Goal: Task Accomplishment & Management: Manage account settings

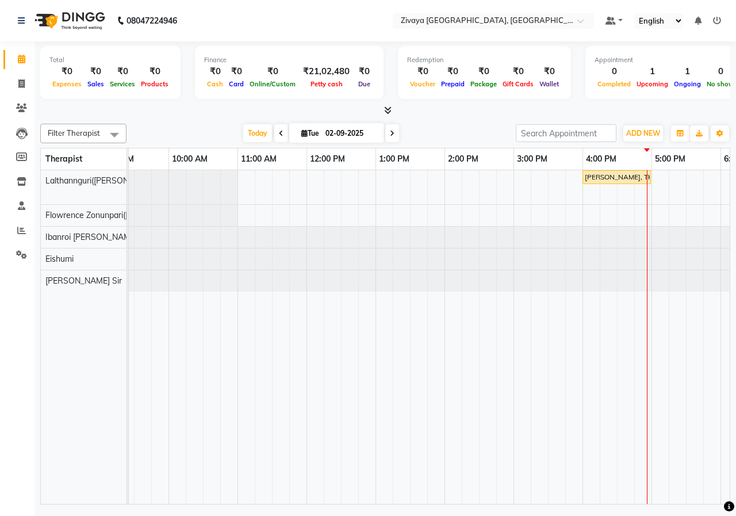
click at [282, 135] on span at bounding box center [281, 133] width 14 height 18
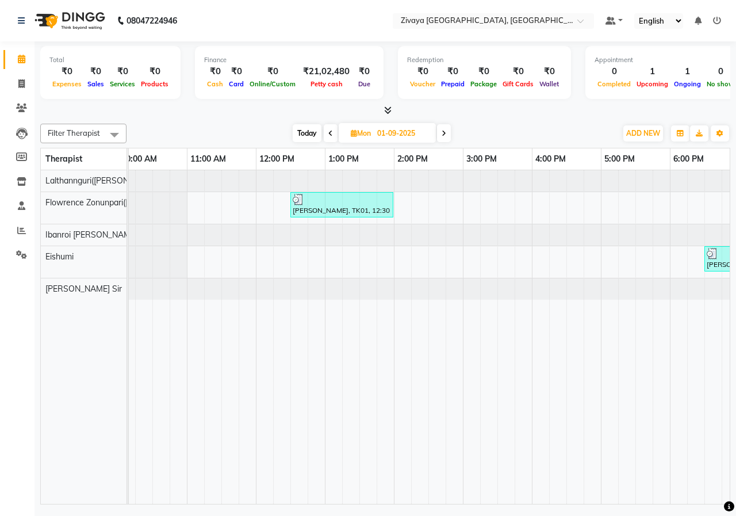
click at [328, 129] on span at bounding box center [331, 133] width 14 height 18
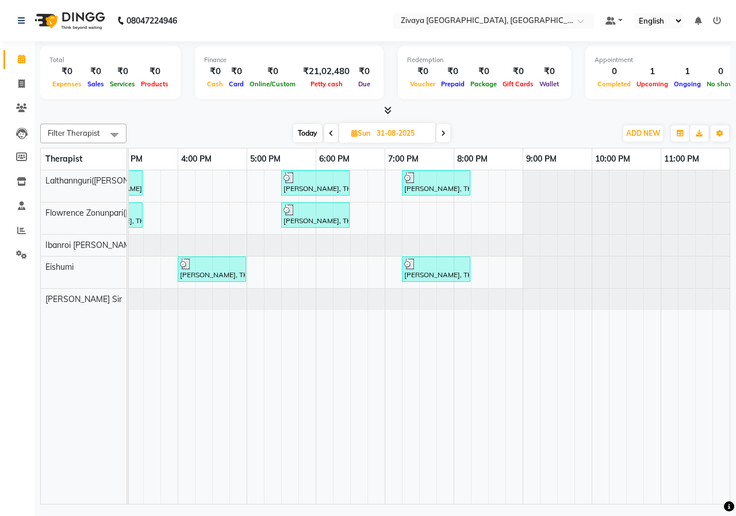
click at [443, 130] on icon at bounding box center [443, 133] width 5 height 7
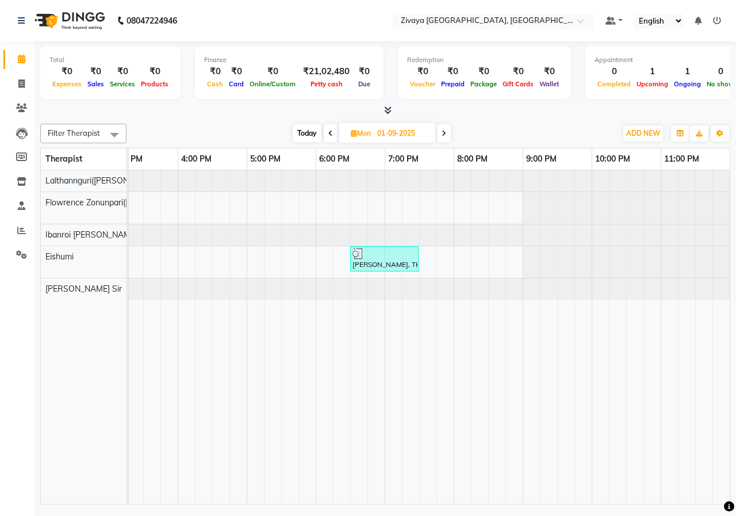
click at [447, 134] on span at bounding box center [444, 133] width 14 height 18
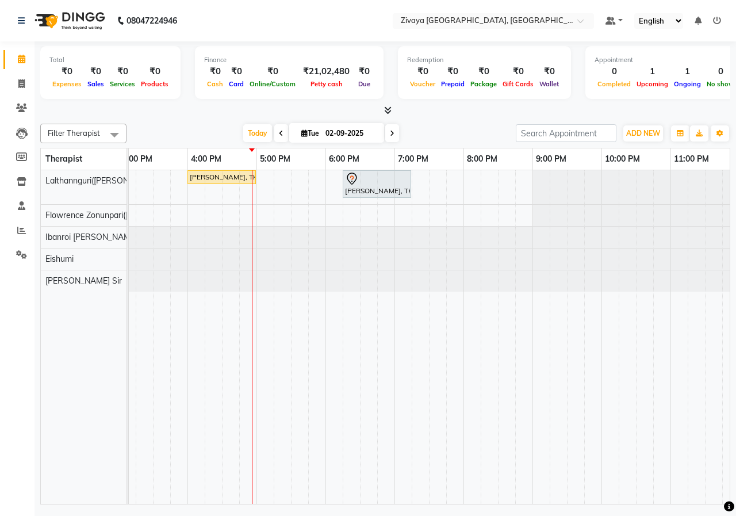
click at [390, 135] on icon at bounding box center [392, 133] width 5 height 7
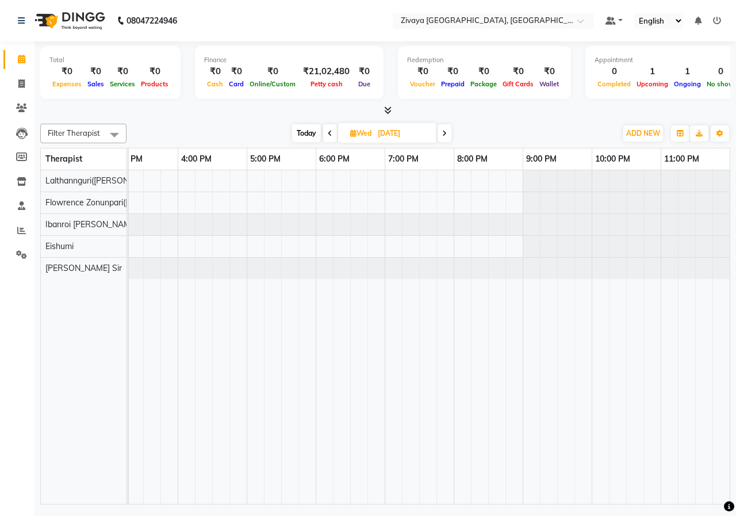
click at [329, 132] on icon at bounding box center [330, 133] width 5 height 7
type input "02-09-2025"
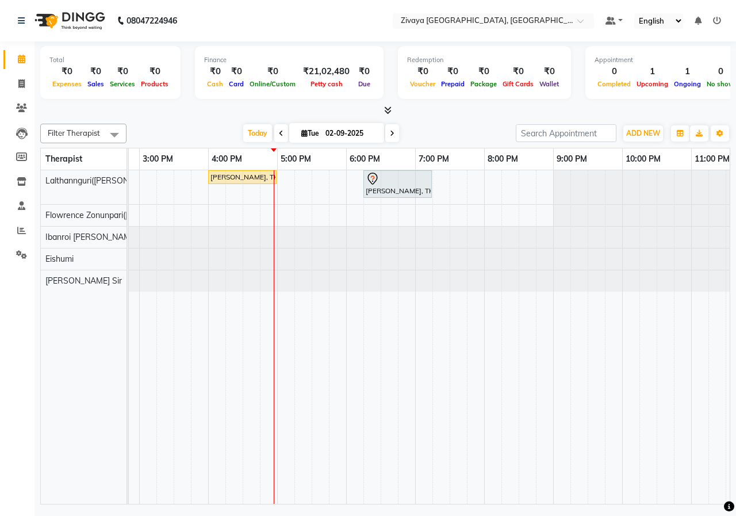
click at [76, 28] on img at bounding box center [68, 21] width 79 height 32
click at [14, 232] on span at bounding box center [21, 230] width 20 height 13
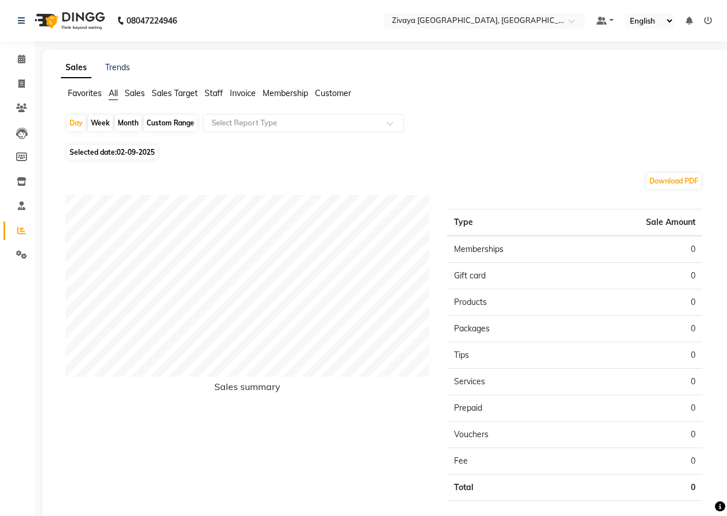
click at [124, 121] on div "Month" at bounding box center [128, 123] width 26 height 16
select select "9"
select select "2025"
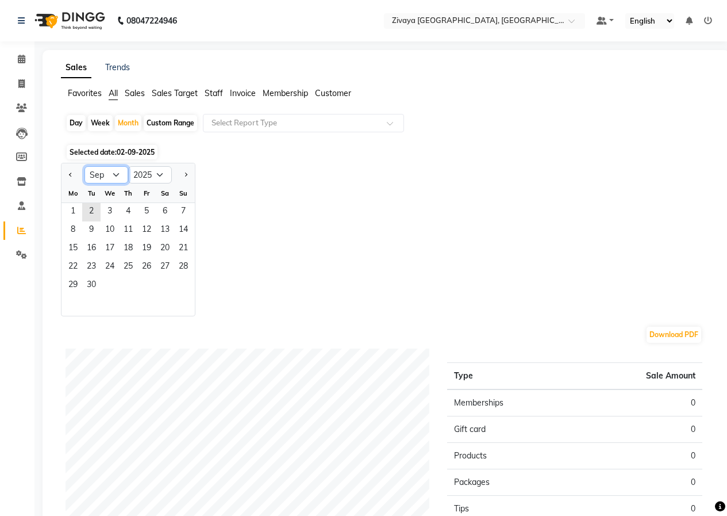
click at [120, 175] on select "Jan Feb Mar Apr May Jun [DATE] Aug Sep Oct Nov Dec" at bounding box center [107, 174] width 44 height 17
select select "4"
click at [85, 166] on select "Jan Feb Mar Apr May Jun [DATE] Aug Sep Oct Nov Dec" at bounding box center [107, 174] width 44 height 17
click at [97, 214] on span "1" at bounding box center [91, 212] width 18 height 18
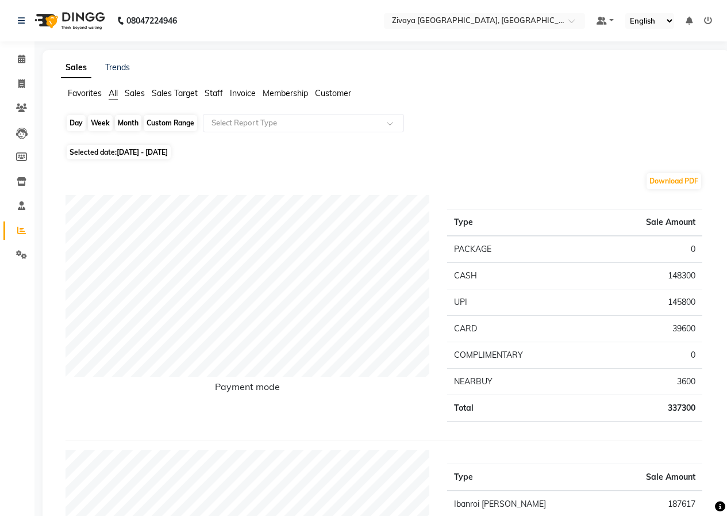
click at [126, 125] on div "Month" at bounding box center [128, 123] width 26 height 16
select select "4"
select select "2025"
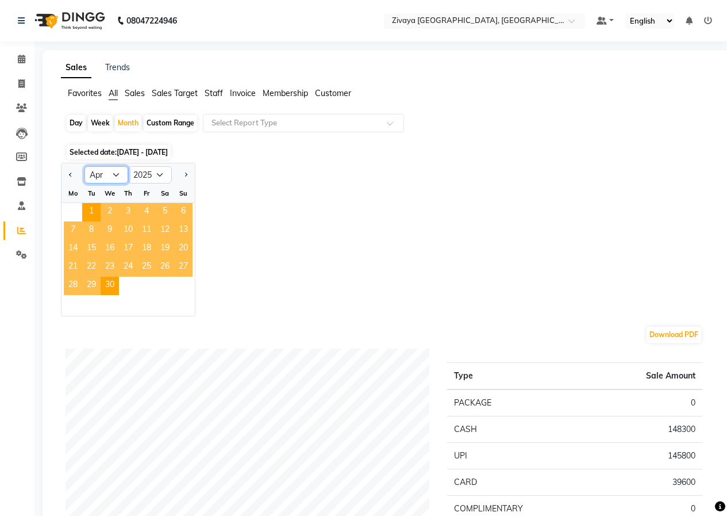
click at [110, 175] on select "Jan Feb Mar Apr May Jun [DATE] Aug Sep Oct Nov Dec" at bounding box center [107, 174] width 44 height 17
select select "5"
click at [85, 166] on select "Jan Feb Mar Apr May Jun [DATE] Aug Sep Oct Nov Dec" at bounding box center [107, 174] width 44 height 17
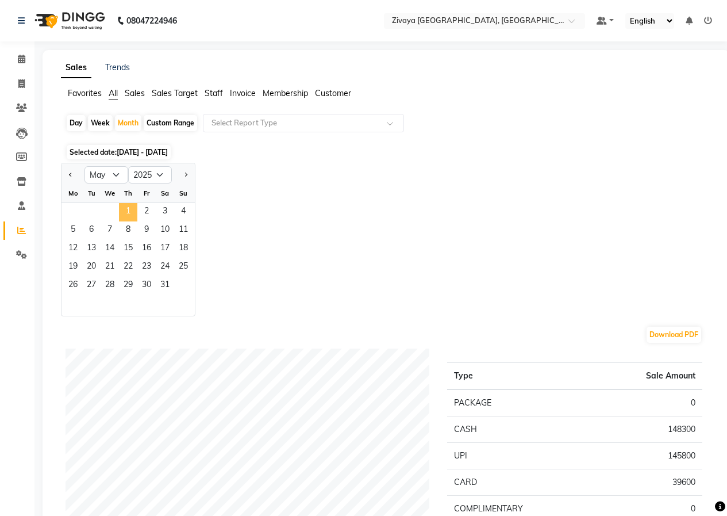
click at [132, 208] on span "1" at bounding box center [128, 212] width 18 height 18
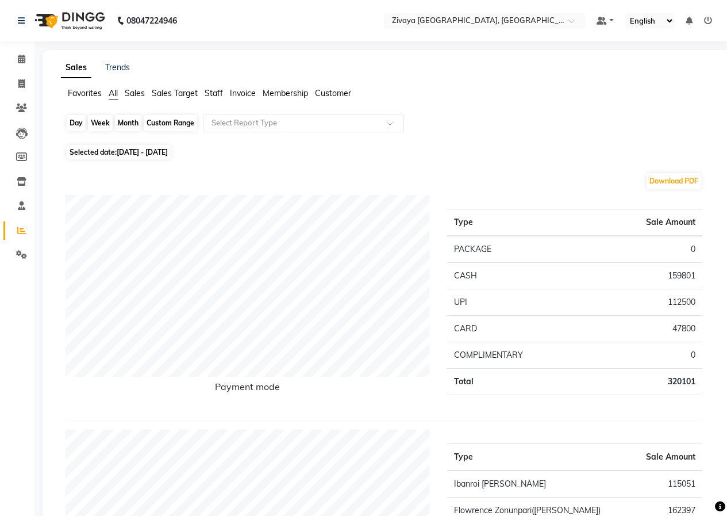
click at [129, 118] on div "Month" at bounding box center [128, 123] width 26 height 16
select select "5"
select select "2025"
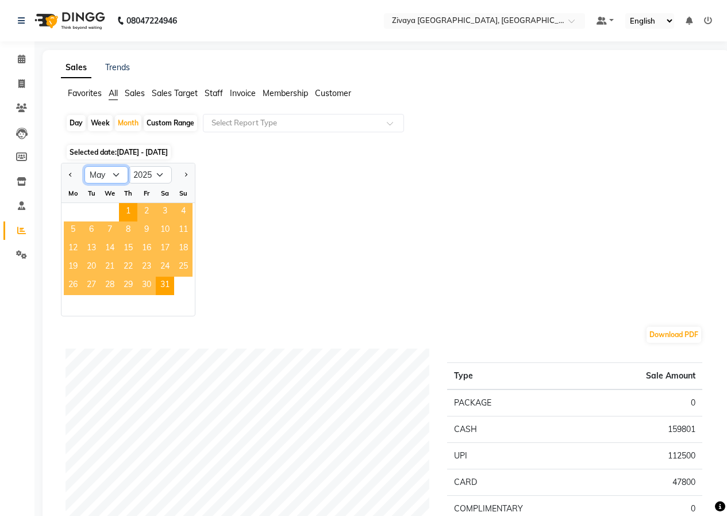
click at [112, 181] on select "Jan Feb Mar Apr May Jun [DATE] Aug Sep Oct Nov Dec" at bounding box center [107, 174] width 44 height 17
select select "6"
click at [85, 166] on select "Jan Feb Mar Apr May Jun [DATE] Aug Sep Oct Nov Dec" at bounding box center [107, 174] width 44 height 17
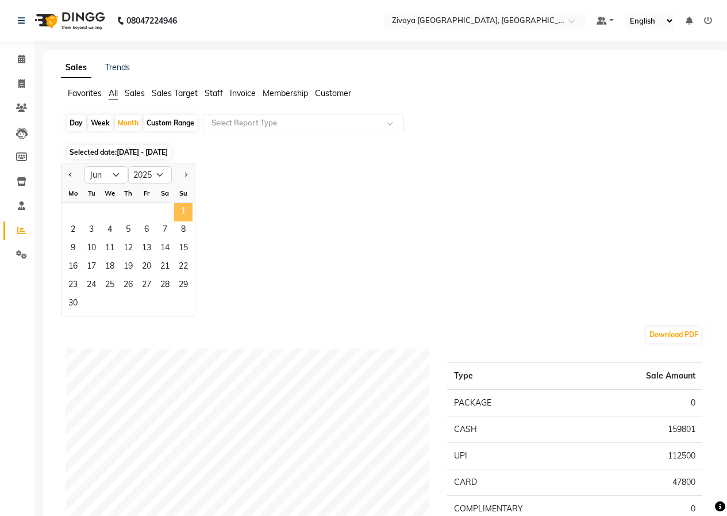
click at [183, 212] on span "1" at bounding box center [183, 212] width 18 height 18
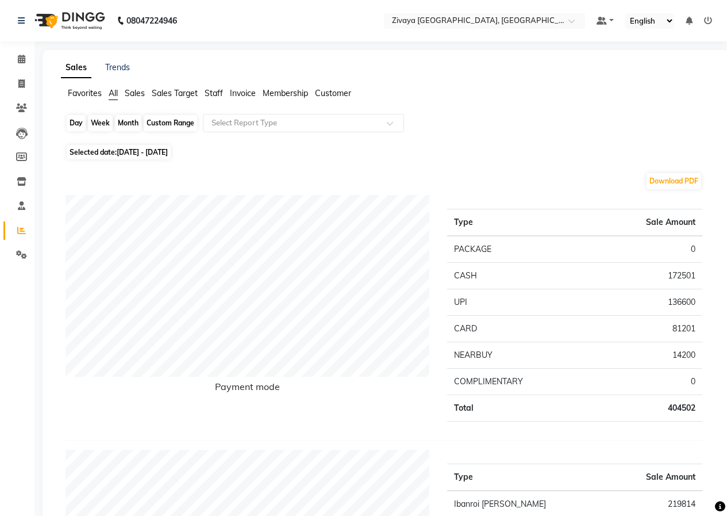
click at [131, 119] on div "Month" at bounding box center [128, 123] width 26 height 16
select select "6"
select select "2025"
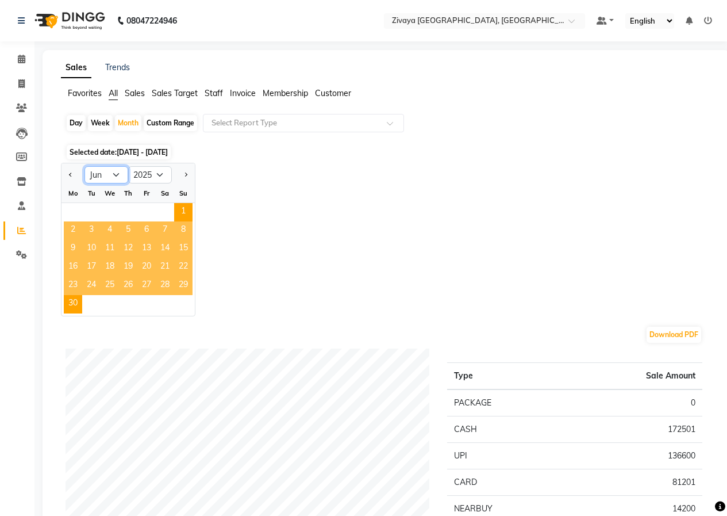
drag, startPoint x: 117, startPoint y: 175, endPoint x: 116, endPoint y: 182, distance: 7.6
click at [117, 175] on select "Jan Feb Mar Apr May Jun [DATE] Aug Sep Oct Nov Dec" at bounding box center [107, 174] width 44 height 17
select select "7"
click at [85, 166] on select "Jan Feb Mar Apr May Jun [DATE] Aug Sep Oct Nov Dec" at bounding box center [107, 174] width 44 height 17
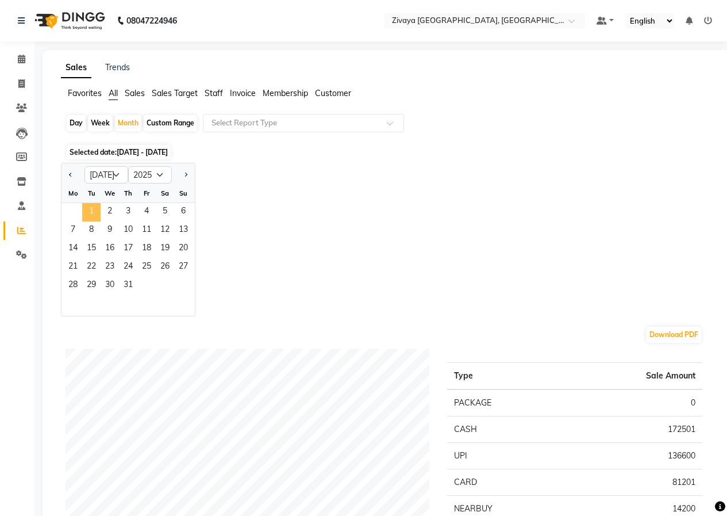
click at [92, 217] on span "1" at bounding box center [91, 212] width 18 height 18
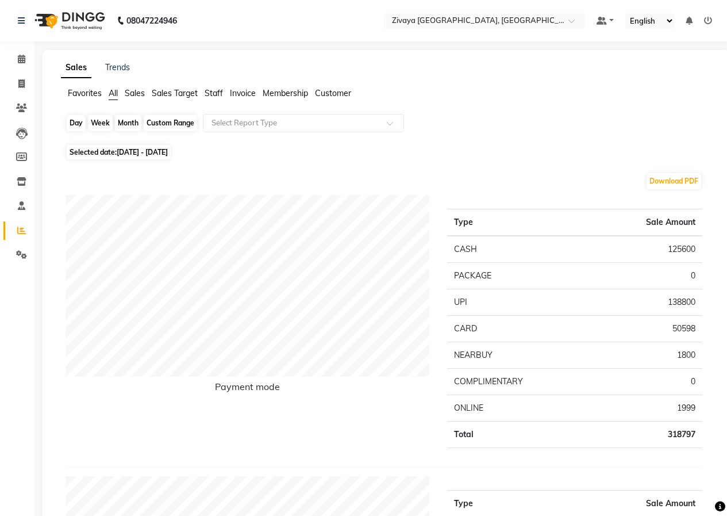
click at [134, 121] on div "Month" at bounding box center [128, 123] width 26 height 16
select select "7"
select select "2025"
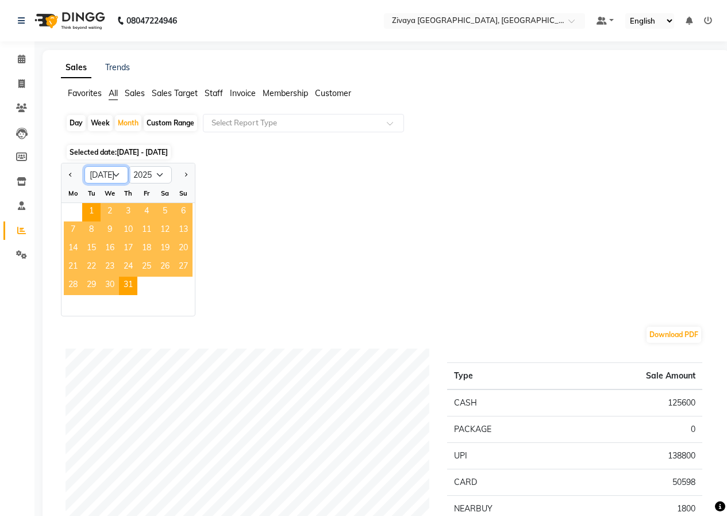
click at [108, 172] on select "Jan Feb Mar Apr May Jun [DATE] Aug Sep Oct Nov Dec" at bounding box center [107, 174] width 44 height 17
select select "8"
click at [85, 166] on select "Jan Feb Mar Apr May Jun [DATE] Aug Sep Oct Nov Dec" at bounding box center [107, 174] width 44 height 17
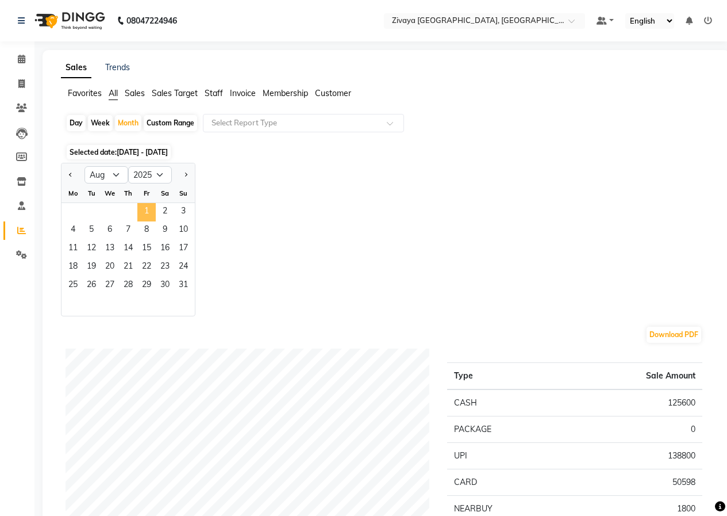
click at [146, 216] on span "1" at bounding box center [146, 212] width 18 height 18
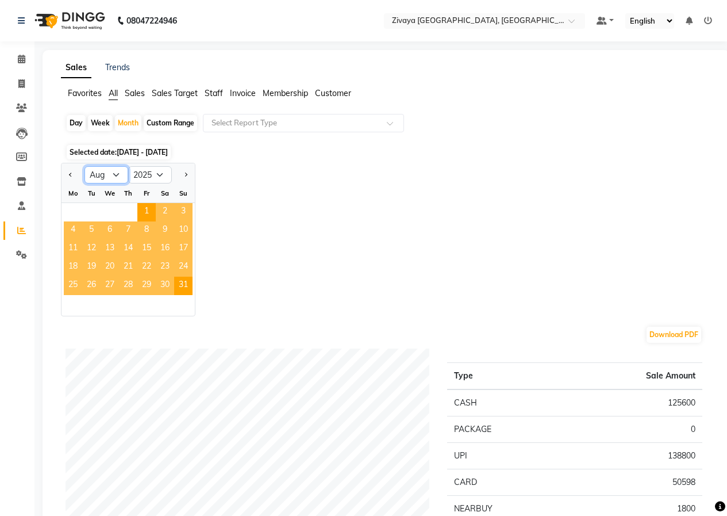
click at [117, 177] on select "Jan Feb Mar Apr May Jun [DATE] Aug Sep Oct Nov Dec" at bounding box center [107, 174] width 44 height 17
click at [85, 166] on select "Jan Feb Mar Apr May Jun [DATE] Aug Sep Oct Nov Dec" at bounding box center [107, 174] width 44 height 17
click at [140, 215] on span "1" at bounding box center [146, 212] width 18 height 18
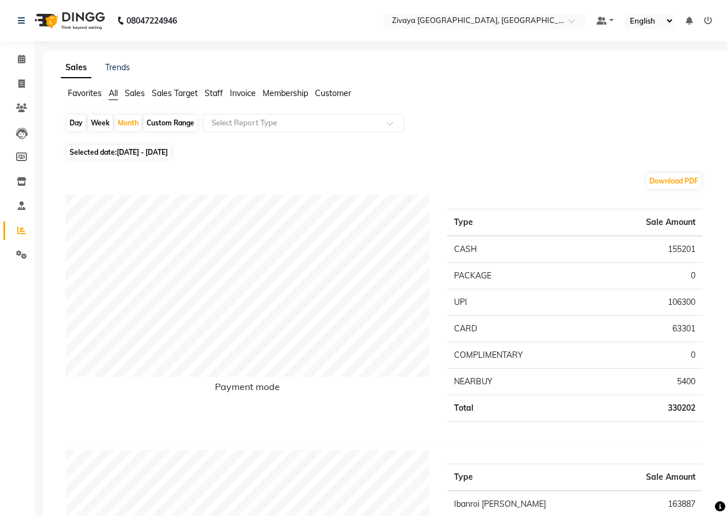
click at [74, 25] on img at bounding box center [68, 21] width 79 height 32
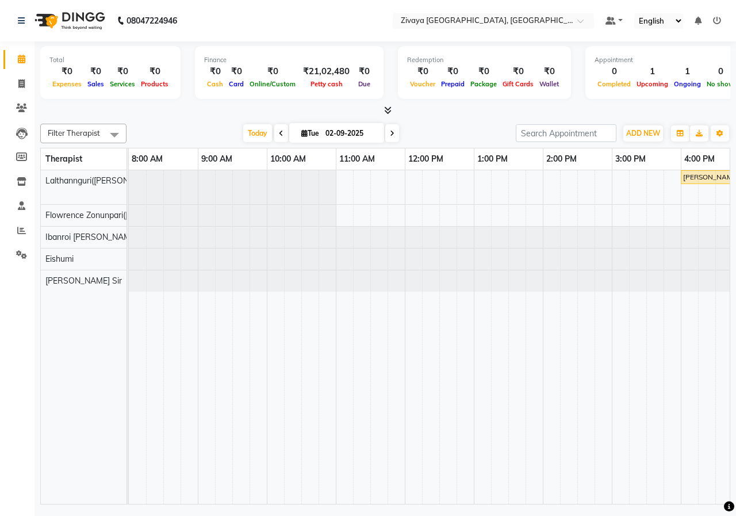
click at [327, 135] on input "02-09-2025" at bounding box center [350, 133] width 57 height 17
select select "9"
select select "2025"
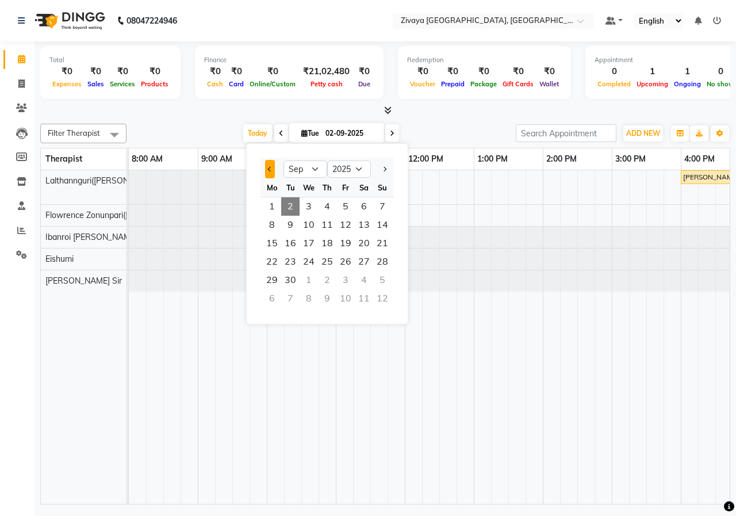
click at [272, 170] on button "Previous month" at bounding box center [270, 169] width 10 height 18
select select "8"
click at [452, 135] on div "[DATE] [DATE] Jan Feb Mar Apr May Jun [DATE] Aug Sep Oct Nov [DATE] 2016 2017 2…" at bounding box center [321, 133] width 378 height 17
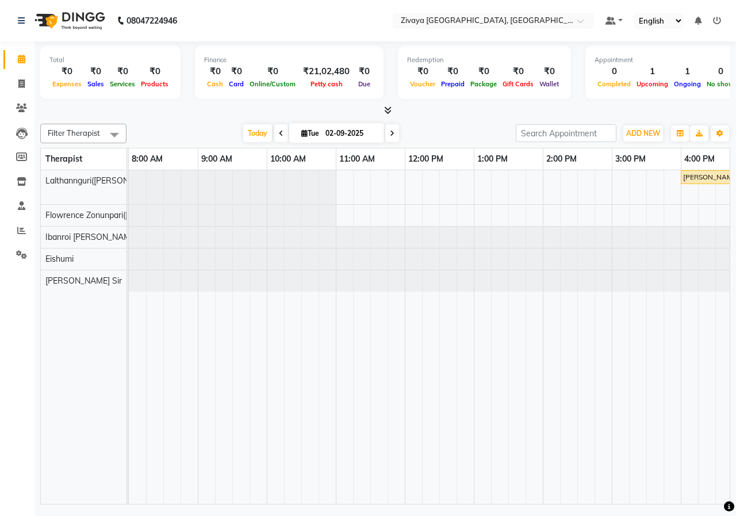
click at [346, 128] on input "02-09-2025" at bounding box center [350, 133] width 57 height 17
select select "9"
select select "2025"
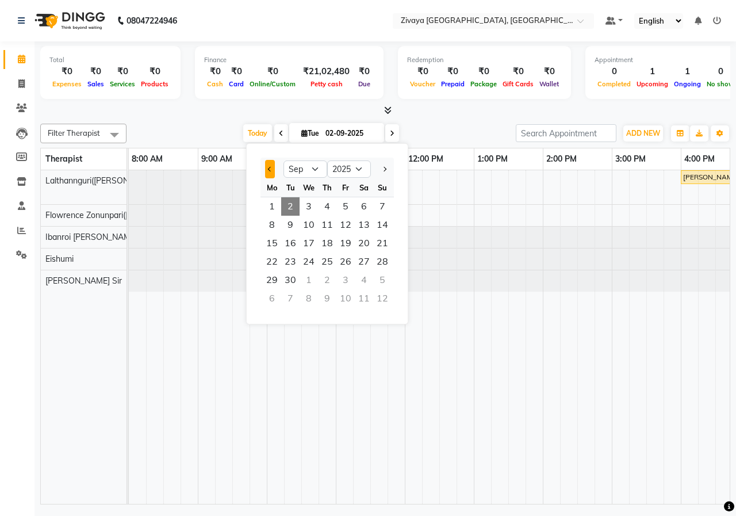
click at [272, 172] on button "Previous month" at bounding box center [270, 169] width 10 height 18
select select "8"
click at [439, 119] on div "Filter Therapist Select All Eishumi Flowrence Zonunpari([PERSON_NAME]) [PERSON_…" at bounding box center [385, 311] width 690 height 385
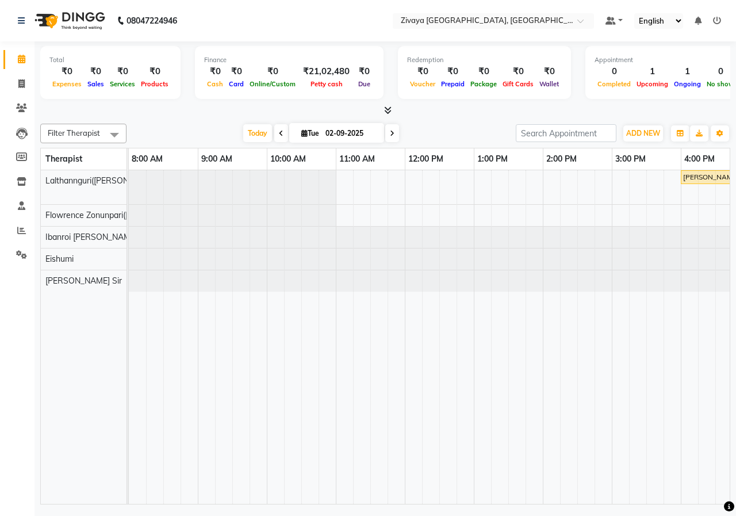
click at [328, 132] on input "02-09-2025" at bounding box center [350, 133] width 57 height 17
select select "9"
select select "2025"
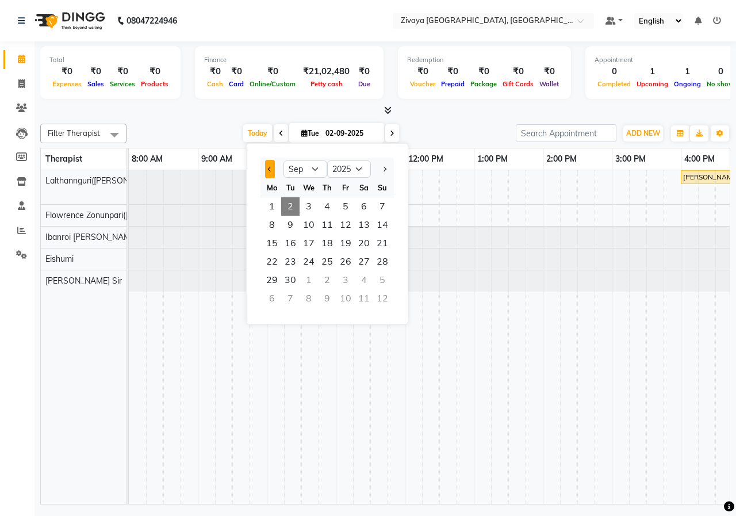
click at [267, 163] on button "Previous month" at bounding box center [270, 169] width 10 height 18
select select "8"
click at [448, 133] on div "[DATE] [DATE] Jan Feb Mar Apr May Jun [DATE] Aug Sep Oct Nov [DATE] 2016 2017 2…" at bounding box center [321, 133] width 378 height 17
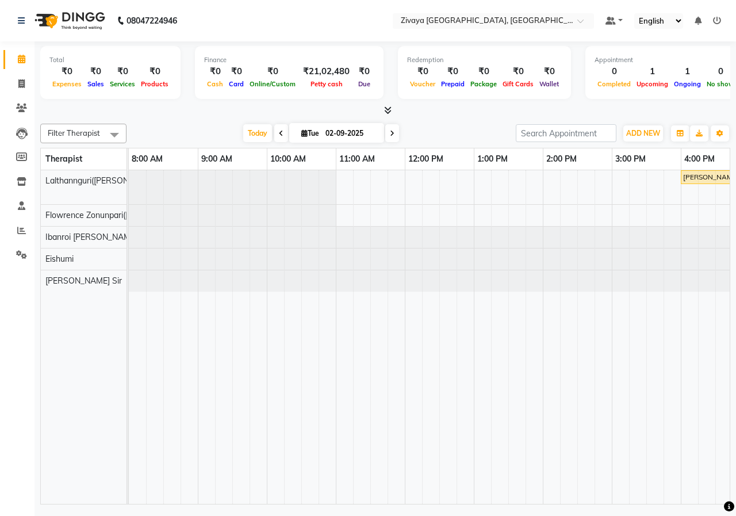
click at [349, 125] on input "02-09-2025" at bounding box center [350, 133] width 57 height 17
select select "9"
select select "2025"
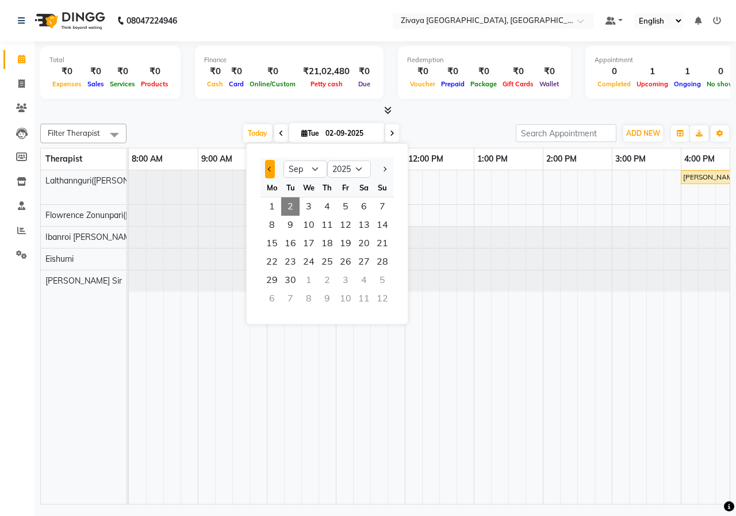
click at [271, 173] on button "Previous month" at bounding box center [270, 169] width 10 height 18
select select "8"
click at [378, 245] on span "17" at bounding box center [382, 243] width 18 height 18
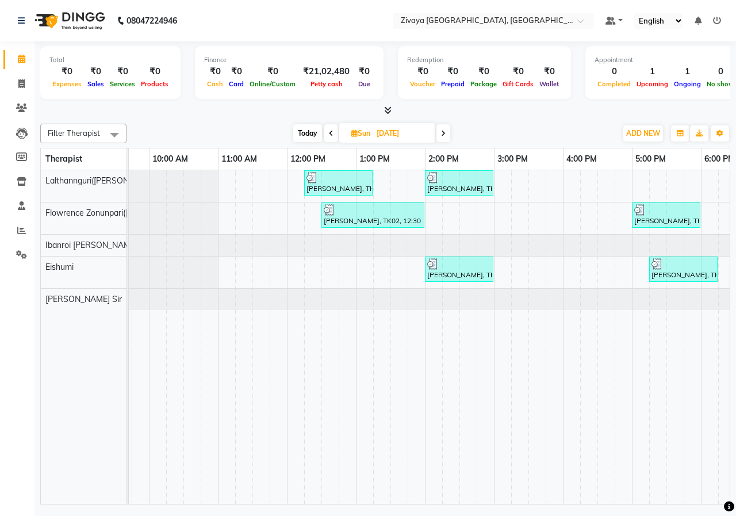
scroll to position [0, 246]
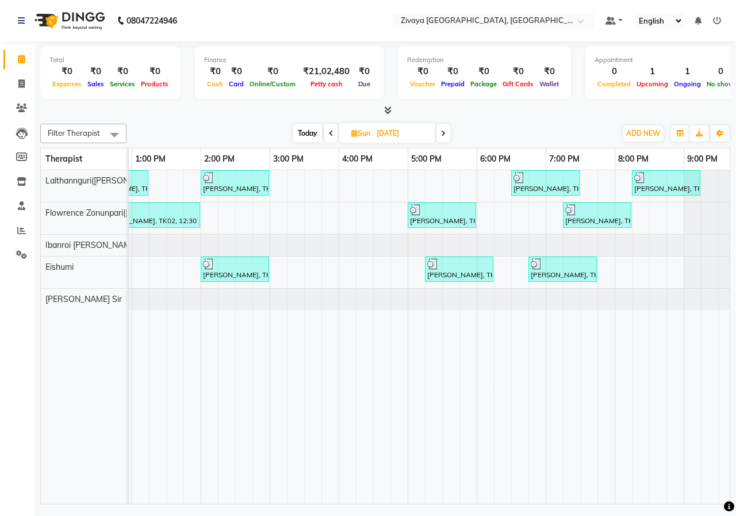
click at [445, 140] on span at bounding box center [443, 133] width 14 height 18
type input "18-08-2025"
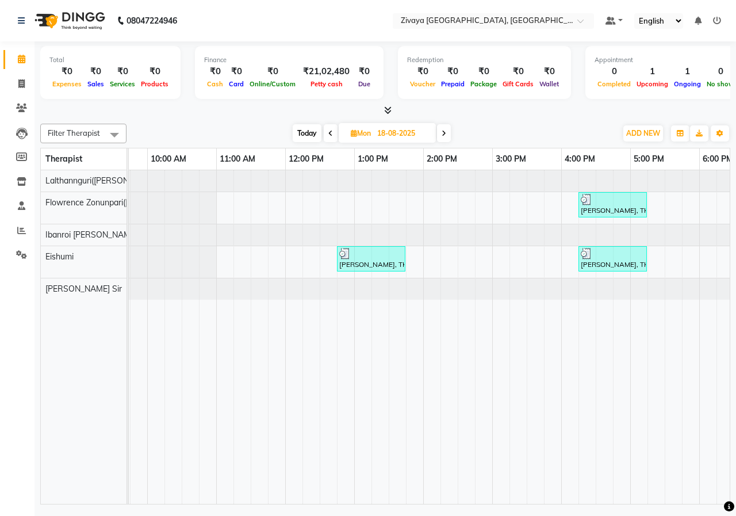
scroll to position [0, 48]
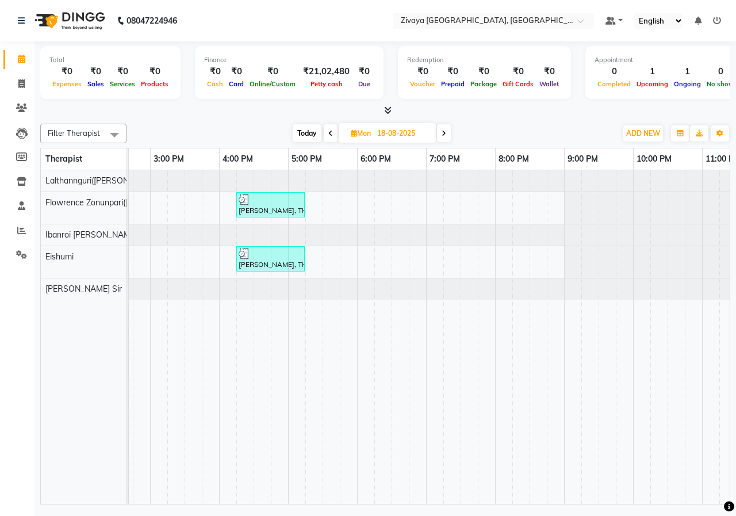
click at [409, 140] on input "18-08-2025" at bounding box center [402, 133] width 57 height 17
select select "8"
select select "2025"
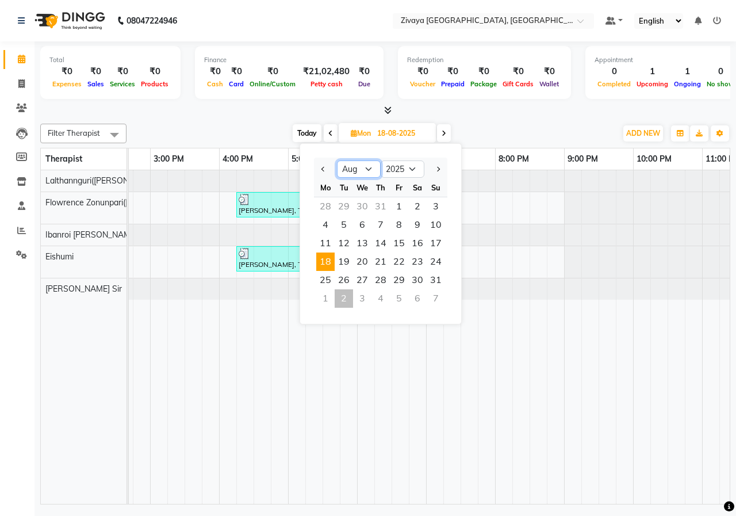
click at [373, 165] on select "Jan Feb Mar Apr May Jun [DATE] Aug Sep Oct Nov Dec" at bounding box center [359, 168] width 44 height 17
select select "9"
click at [337, 160] on select "Jan Feb Mar Apr May Jun [DATE] Aug Sep Oct Nov Dec" at bounding box center [359, 168] width 44 height 17
click at [346, 203] on span "2" at bounding box center [344, 206] width 18 height 18
type input "02-09-2025"
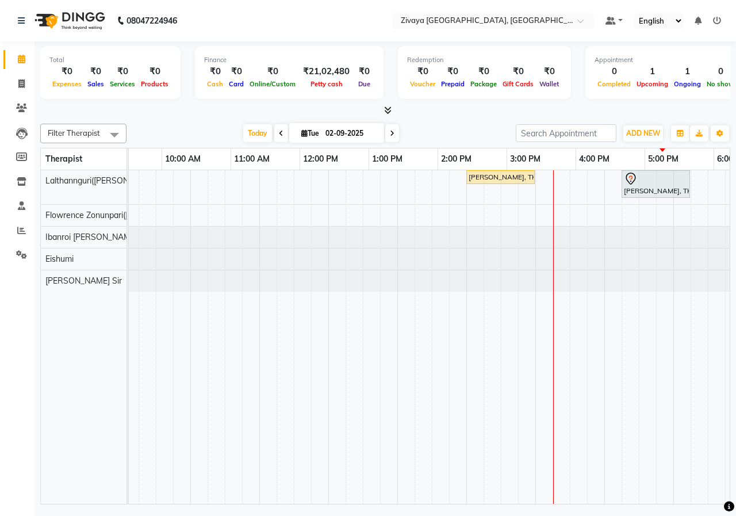
scroll to position [0, 214]
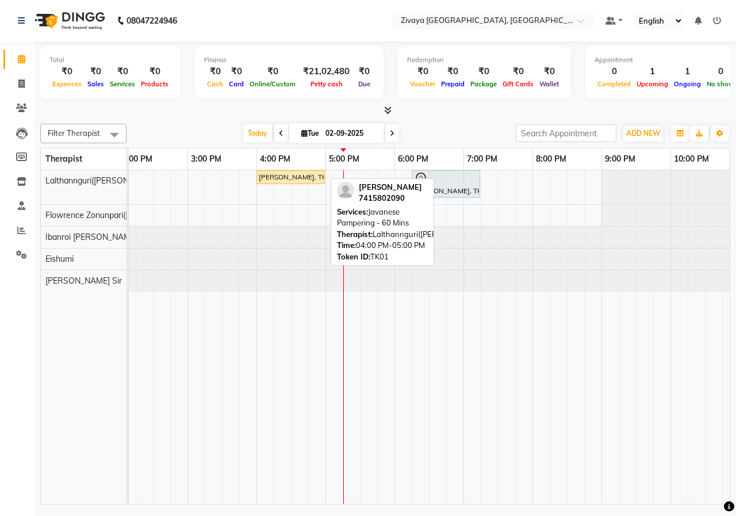
click at [277, 176] on div "[PERSON_NAME], TK01, 04:00 PM-05:00 PM, Javanese Pampering - 60 Mins" at bounding box center [291, 177] width 66 height 10
select select "1"
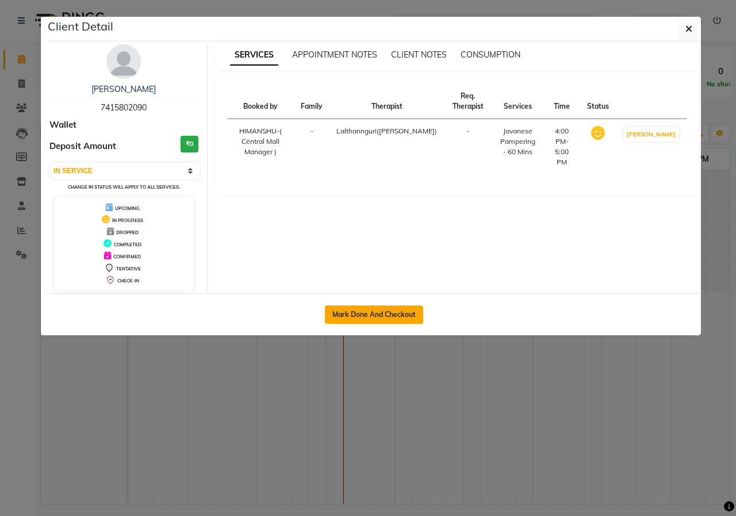
click at [347, 316] on button "Mark Done And Checkout" at bounding box center [374, 314] width 98 height 18
select select "6509"
select select "service"
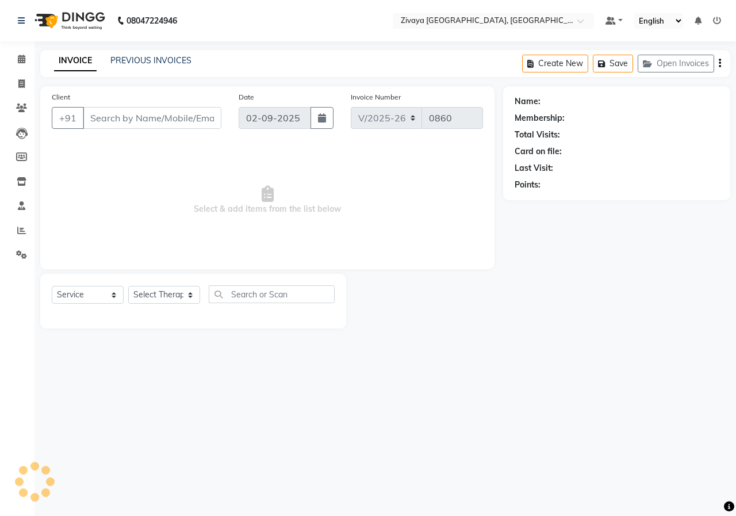
type input "7415802090"
select select "49516"
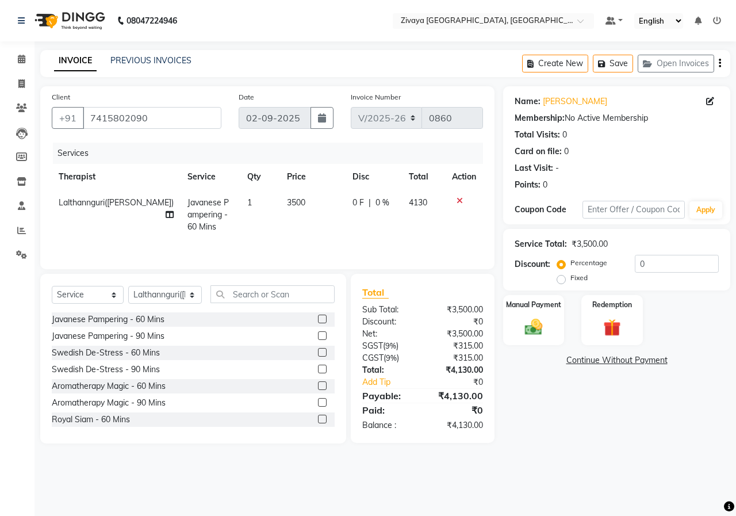
click at [570, 280] on label "Fixed" at bounding box center [578, 277] width 17 height 10
click at [562, 280] on input "Fixed" at bounding box center [563, 278] width 8 height 8
radio input "true"
click at [662, 272] on input "0" at bounding box center [677, 264] width 84 height 18
type input "2130"
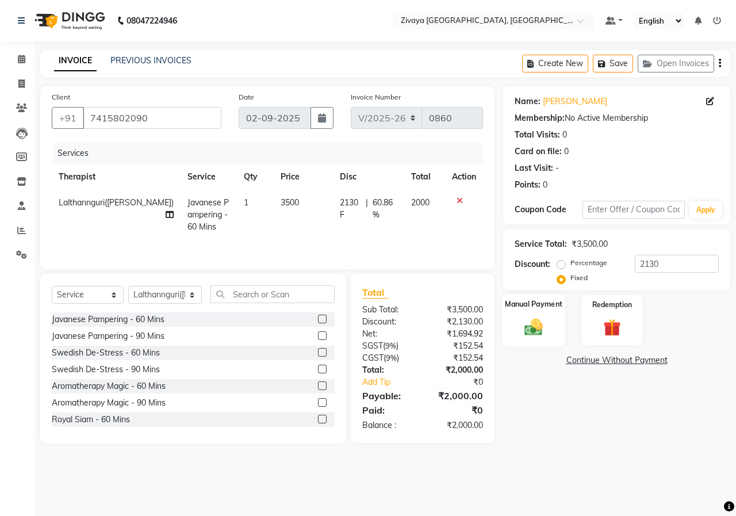
click at [546, 304] on label "Manual Payment" at bounding box center [533, 303] width 57 height 11
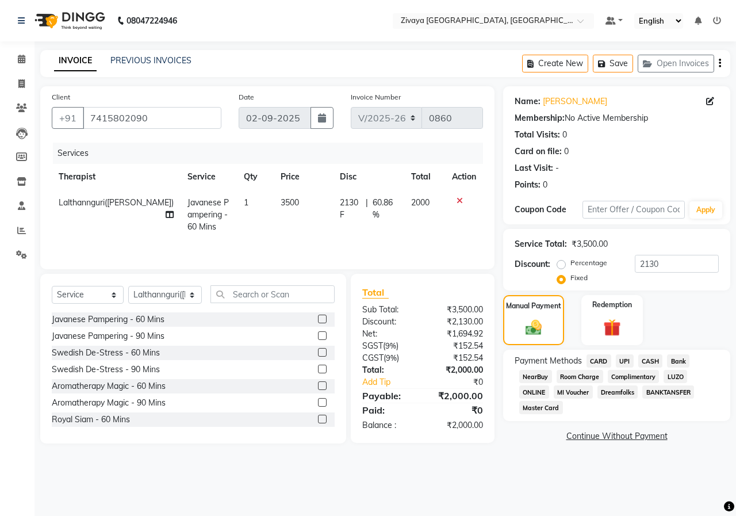
click at [648, 360] on span "CASH" at bounding box center [650, 360] width 25 height 13
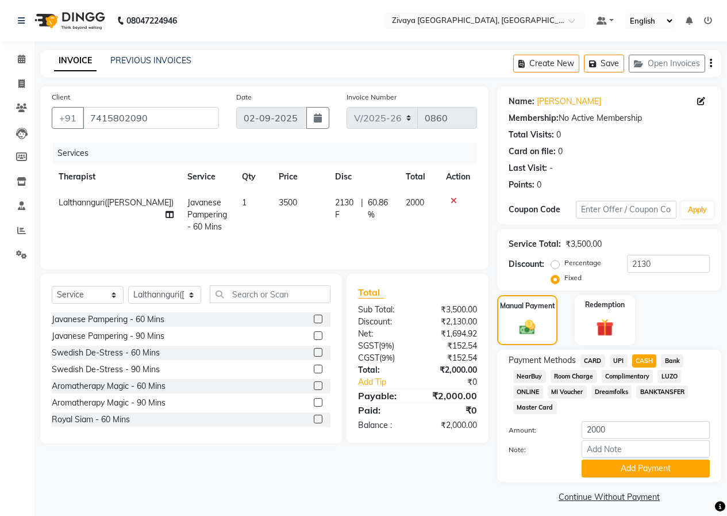
click at [678, 479] on div "Payment Methods CARD UPI CASH Bank NearBuy Room Charge Complimentary LUZO ONLIN…" at bounding box center [609, 416] width 224 height 132
click at [674, 465] on button "Add Payment" at bounding box center [646, 468] width 128 height 18
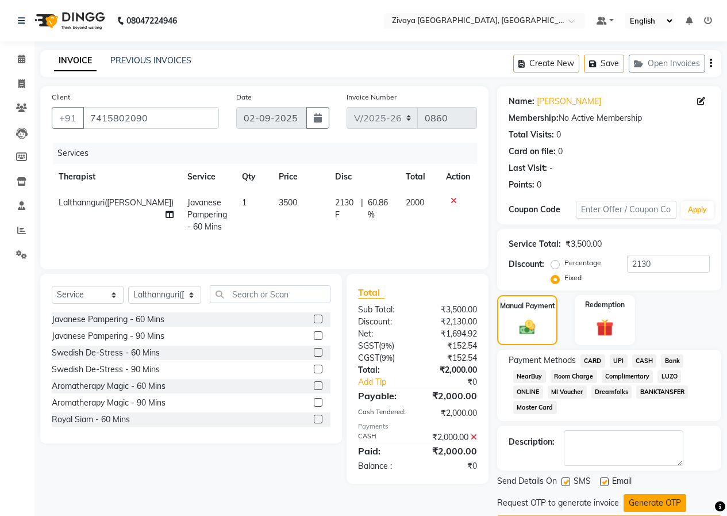
click at [666, 495] on button "Generate OTP" at bounding box center [655, 503] width 63 height 18
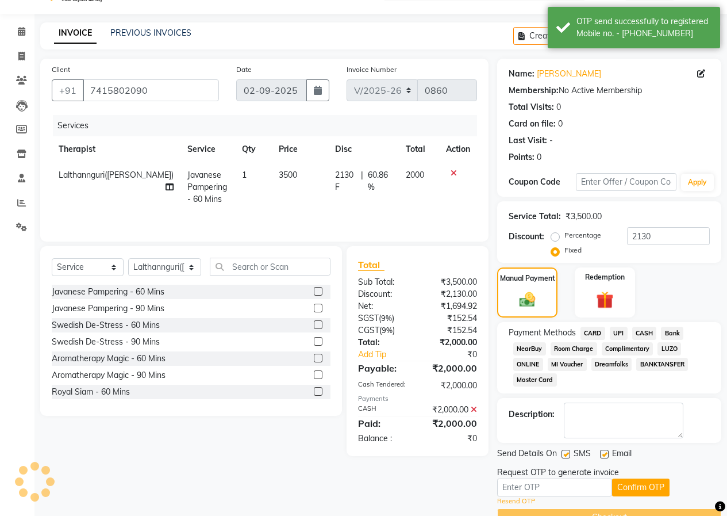
scroll to position [55, 0]
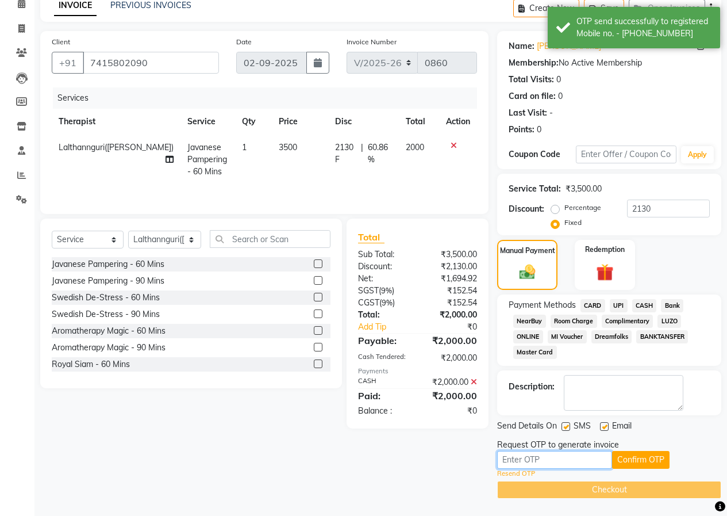
click at [583, 454] on input "text" at bounding box center [554, 460] width 115 height 18
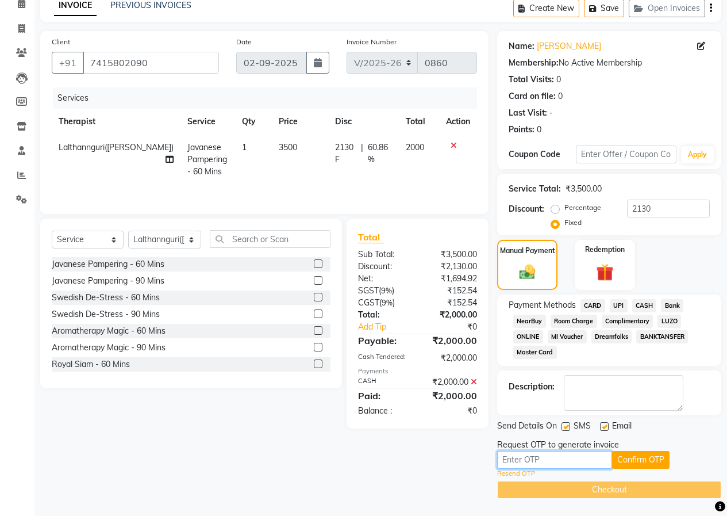
click at [596, 458] on input "text" at bounding box center [554, 460] width 115 height 18
click at [634, 456] on button "Confirm OTP" at bounding box center [640, 460] width 57 height 18
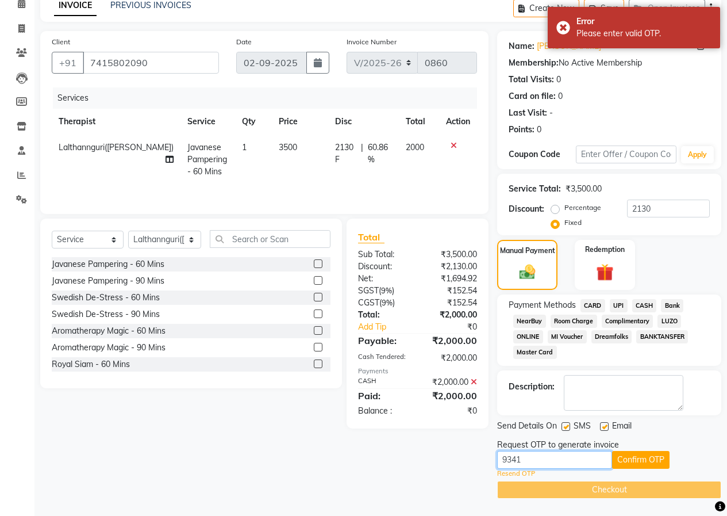
click at [567, 461] on input "9341" at bounding box center [554, 460] width 115 height 18
type input "9041"
click at [630, 459] on button "Confirm OTP" at bounding box center [640, 460] width 57 height 18
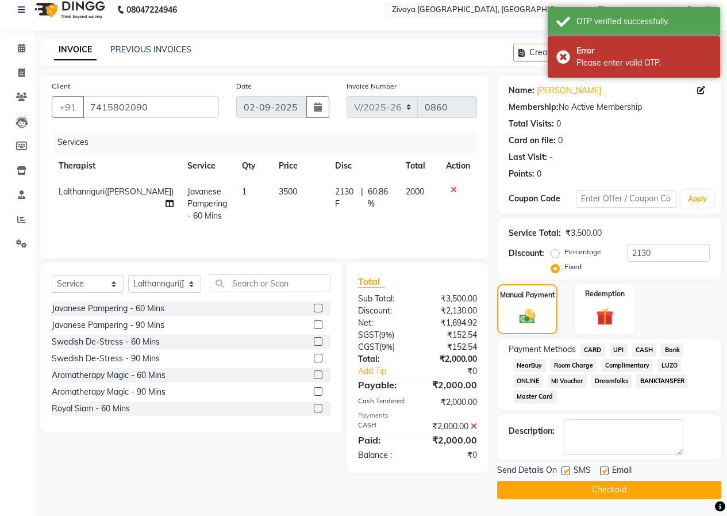
click at [625, 494] on button "Checkout" at bounding box center [609, 490] width 224 height 18
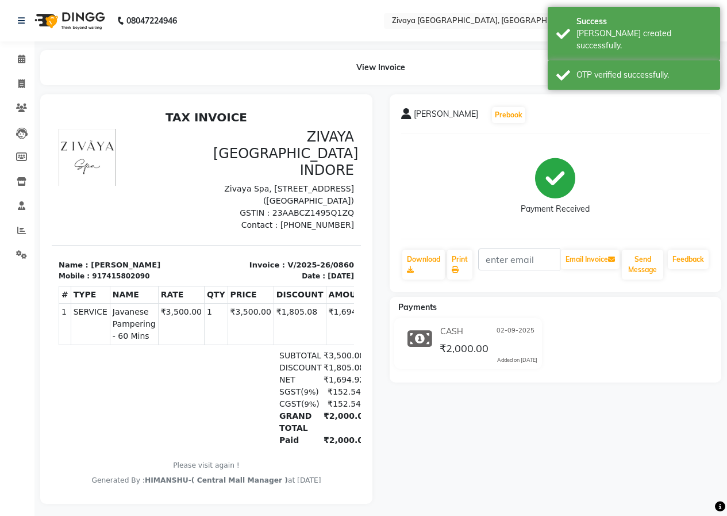
drag, startPoint x: 86, startPoint y: 15, endPoint x: 98, endPoint y: 34, distance: 22.5
click at [86, 15] on img at bounding box center [68, 21] width 79 height 32
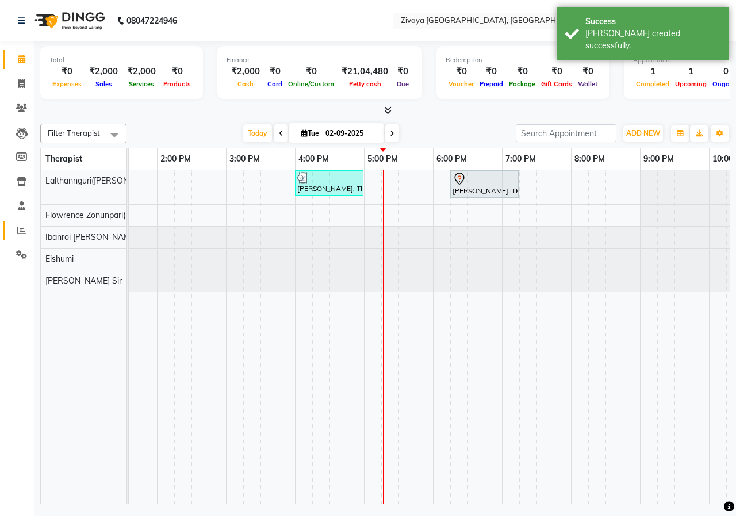
click at [21, 234] on icon at bounding box center [21, 230] width 9 height 9
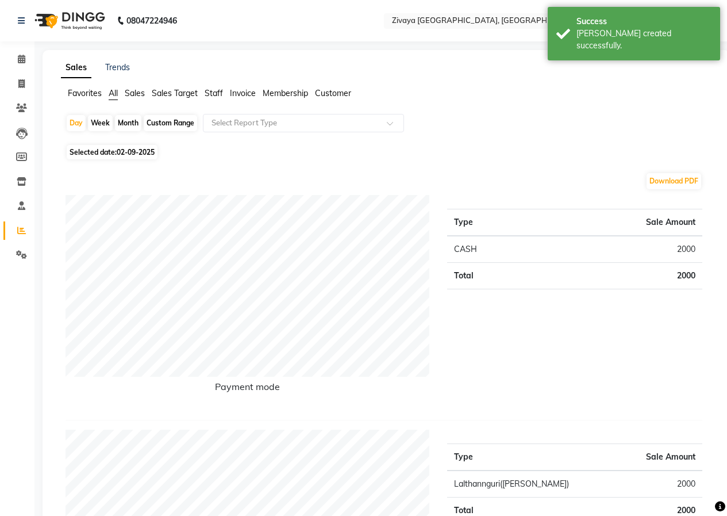
click at [89, 24] on img at bounding box center [68, 21] width 79 height 32
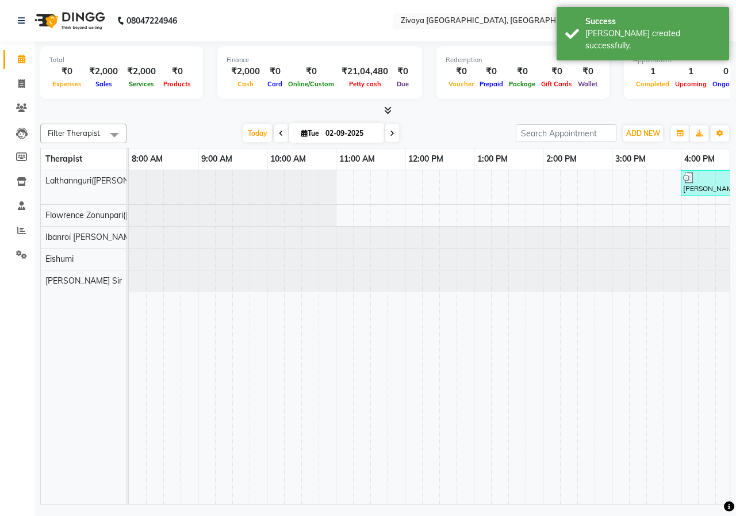
drag, startPoint x: 394, startPoint y: 494, endPoint x: 540, endPoint y: 506, distance: 147.0
click at [540, 506] on div "Total ₹0 Expenses ₹2,000 Sales ₹2,000 Services ₹0 Products Finance ₹2,000 Cash …" at bounding box center [384, 274] width 701 height 466
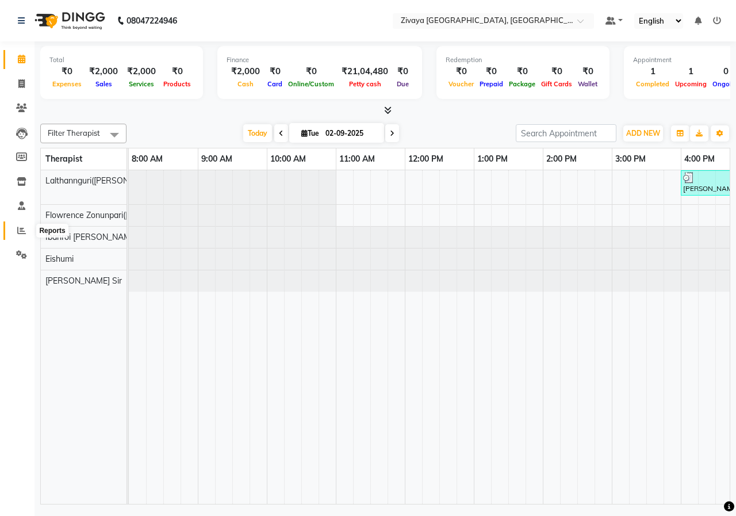
click at [20, 236] on span at bounding box center [21, 230] width 20 height 13
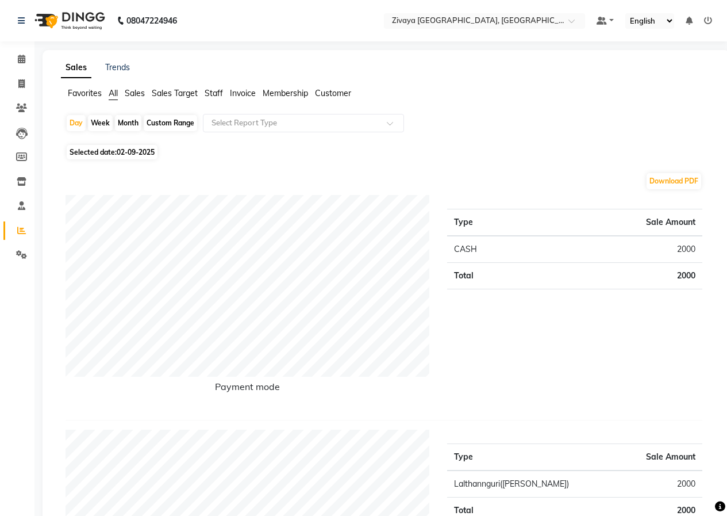
click at [90, 18] on img at bounding box center [68, 21] width 79 height 32
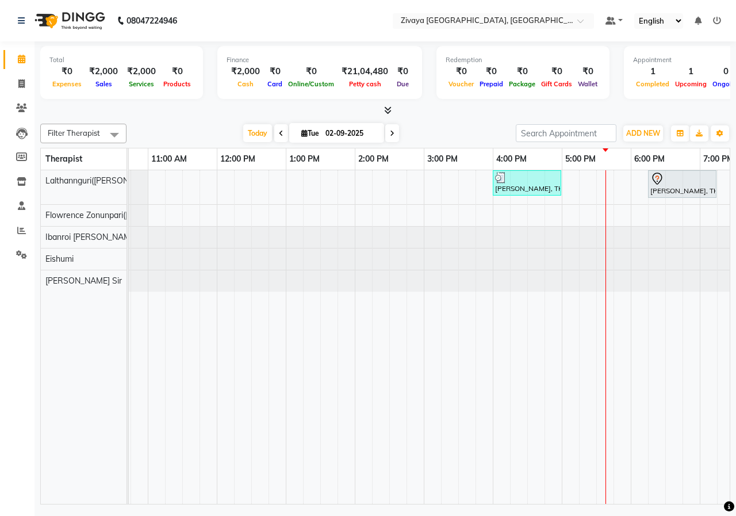
scroll to position [0, 257]
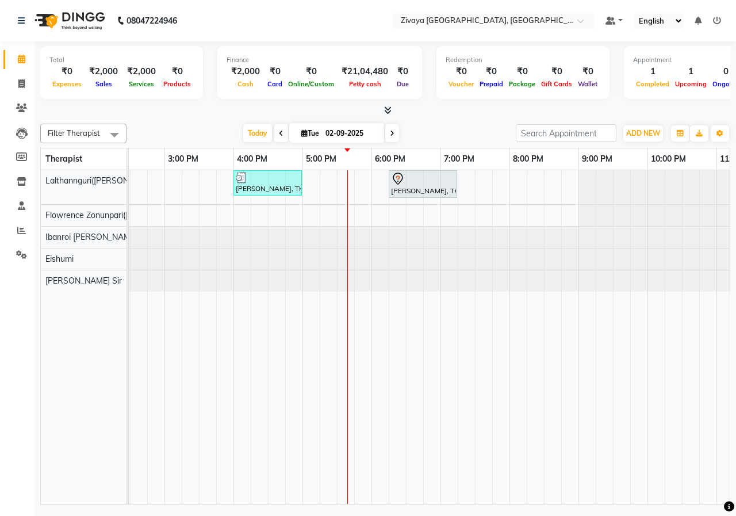
click at [427, 122] on div "Filter Therapist Select All Eishumi Flowrence Zonunpari([PERSON_NAME]) [PERSON_…" at bounding box center [385, 311] width 690 height 385
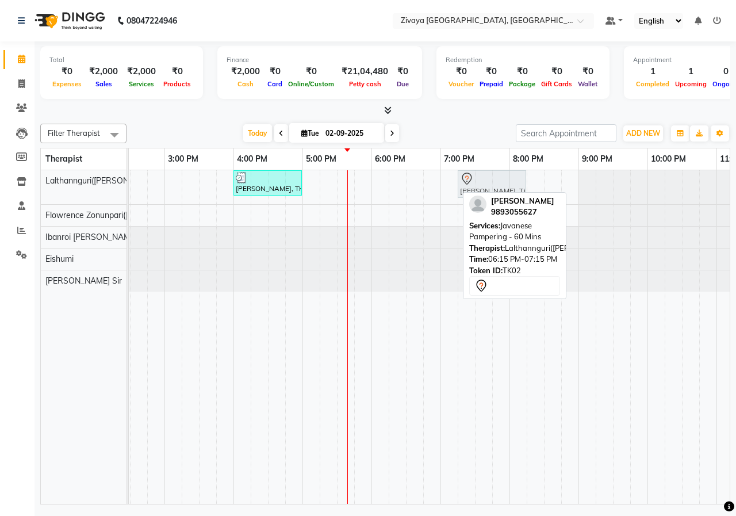
drag, startPoint x: 425, startPoint y: 194, endPoint x: 494, endPoint y: 186, distance: 69.4
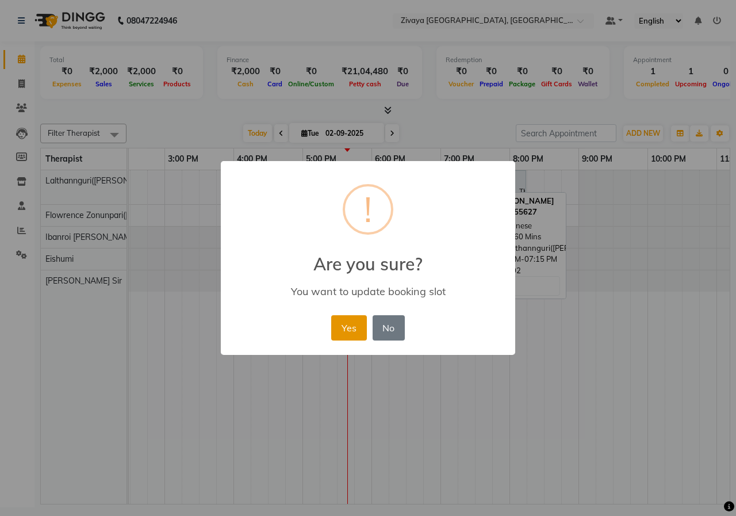
click at [348, 324] on button "Yes" at bounding box center [348, 327] width 35 height 25
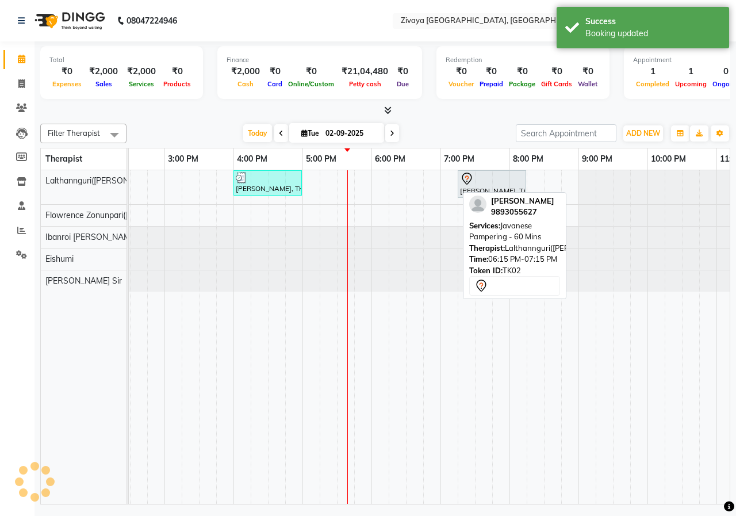
click at [439, 125] on div "[DATE] [DATE]" at bounding box center [321, 133] width 378 height 17
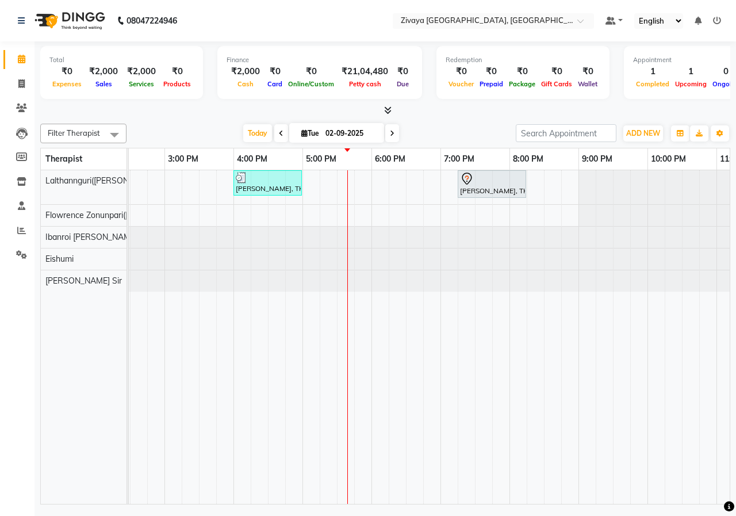
click at [367, 182] on div "[PERSON_NAME], TK01, 04:00 PM-05:00 PM, Javanese Pampering - 60 Mins [PERSON_NA…" at bounding box center [234, 336] width 1104 height 333
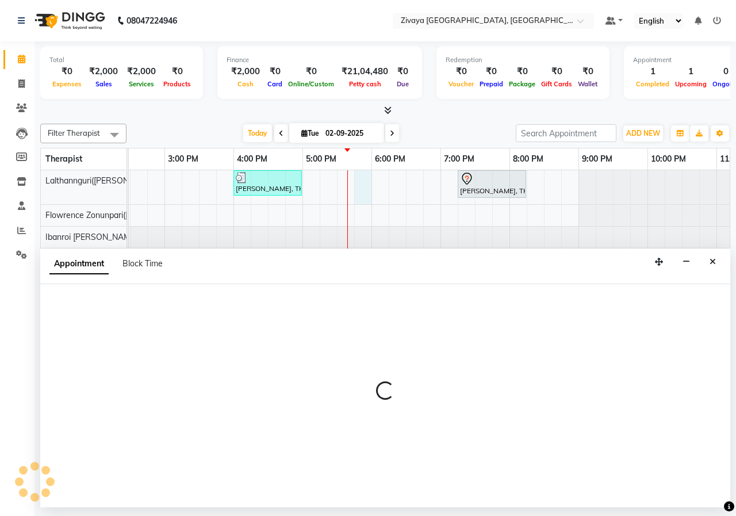
select select "49516"
select select "1065"
select select "tentative"
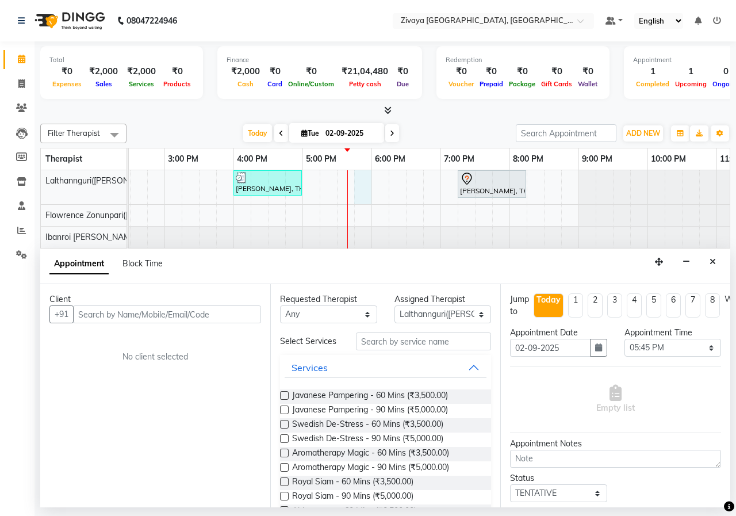
click at [209, 308] on input "text" at bounding box center [167, 314] width 188 height 18
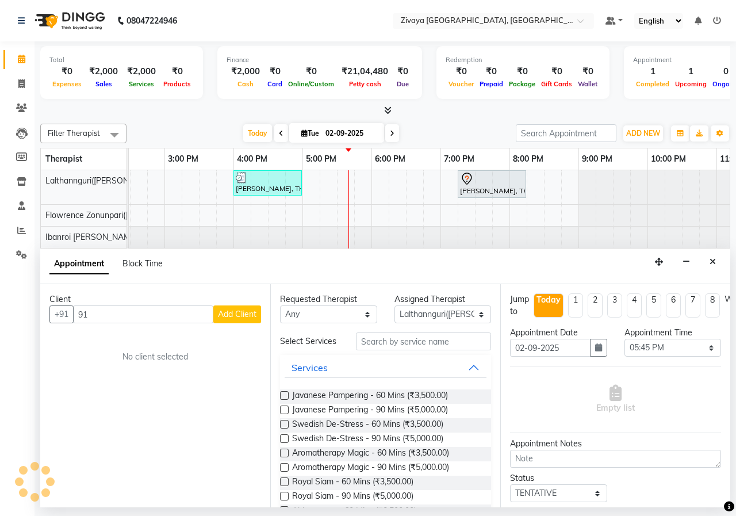
type input "9"
type input "9131589801"
click at [226, 318] on span "Add Client" at bounding box center [237, 314] width 39 height 10
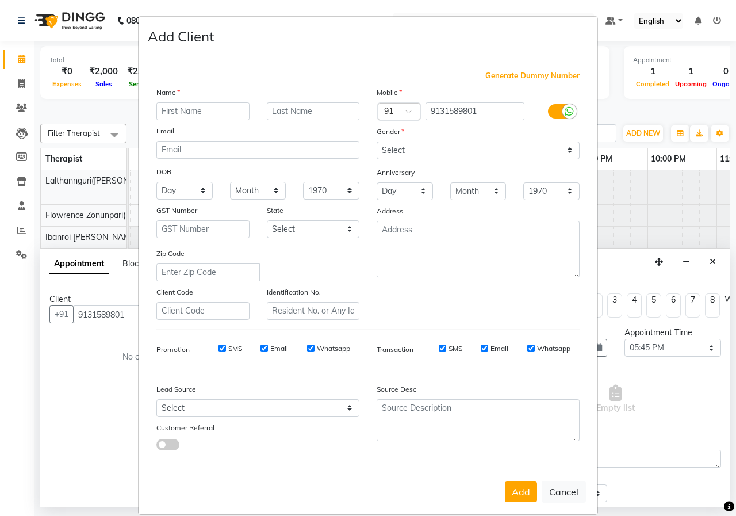
click at [196, 105] on input "text" at bounding box center [202, 111] width 93 height 18
type input "Deepak"
type input "kumar"
click at [438, 148] on select "Select [DEMOGRAPHIC_DATA] [DEMOGRAPHIC_DATA] Other Prefer Not To Say" at bounding box center [478, 150] width 203 height 18
select select "[DEMOGRAPHIC_DATA]"
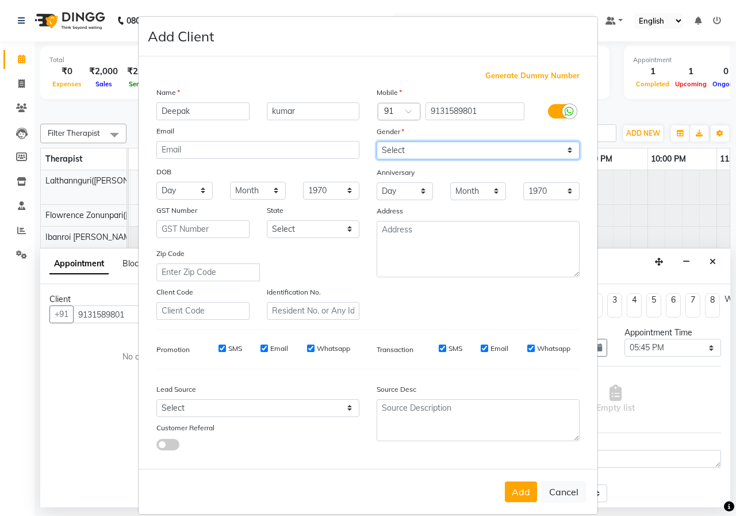
click at [377, 141] on select "Select [DEMOGRAPHIC_DATA] [DEMOGRAPHIC_DATA] Other Prefer Not To Say" at bounding box center [478, 150] width 203 height 18
click at [511, 490] on button "Add" at bounding box center [521, 491] width 32 height 21
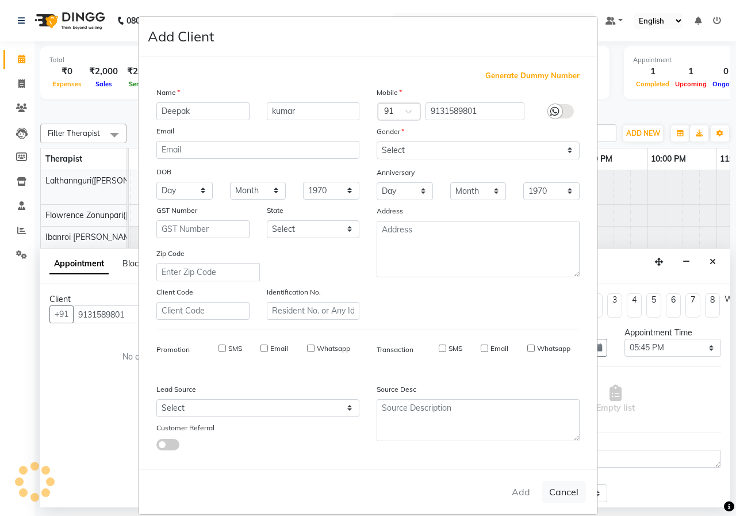
select select
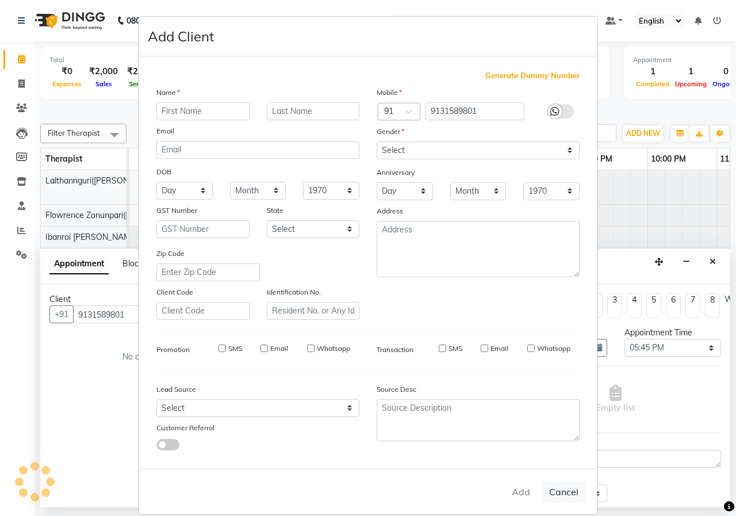
select select
checkbox input "false"
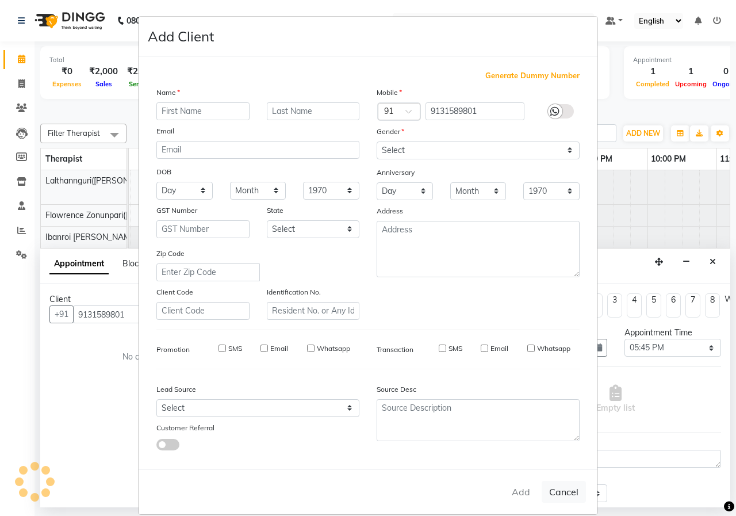
checkbox input "false"
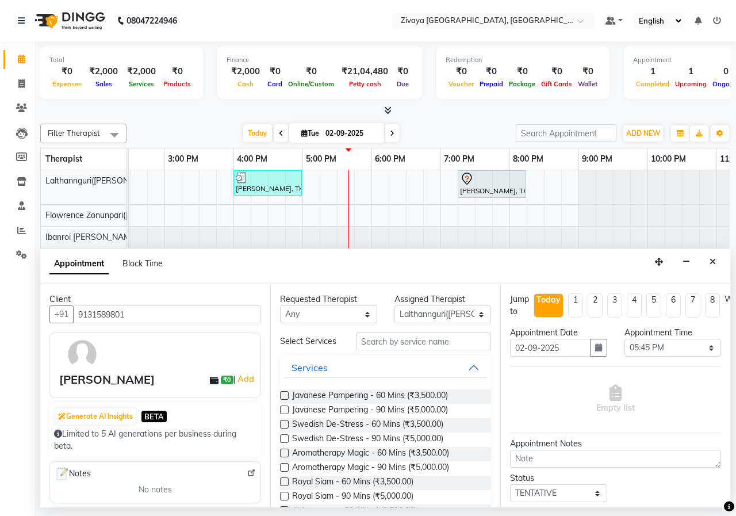
click at [286, 397] on label at bounding box center [284, 395] width 9 height 9
click at [286, 397] on input "checkbox" at bounding box center [283, 396] width 7 height 7
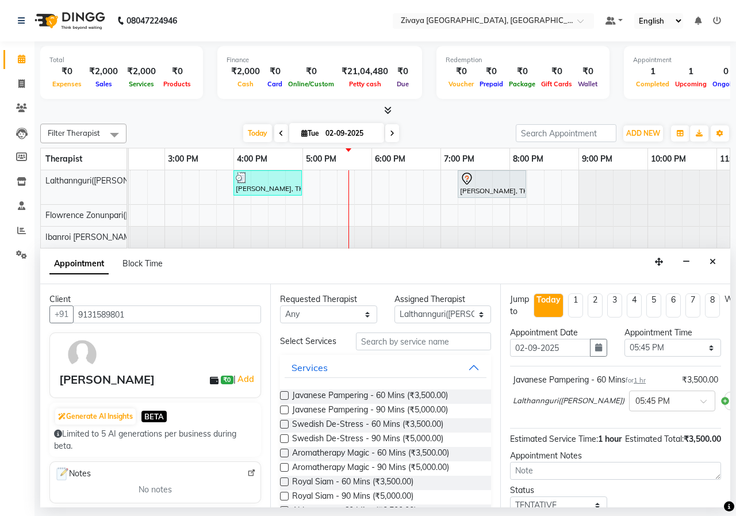
click at [283, 396] on label at bounding box center [284, 395] width 9 height 9
click at [283, 396] on input "checkbox" at bounding box center [283, 396] width 7 height 7
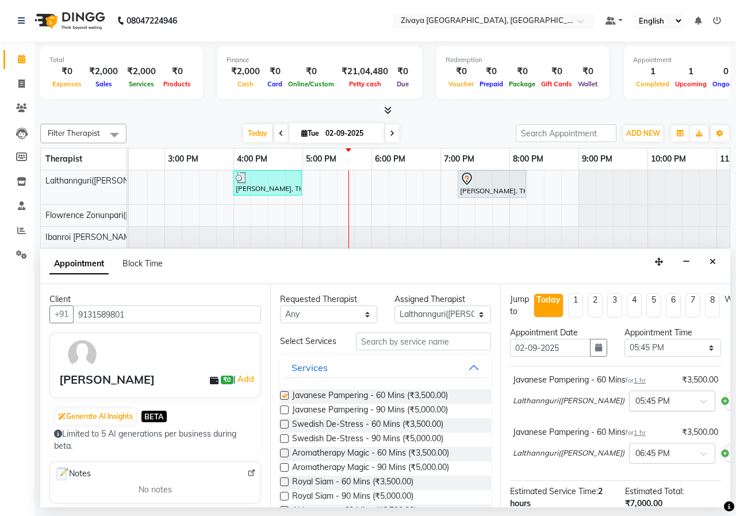
checkbox input "false"
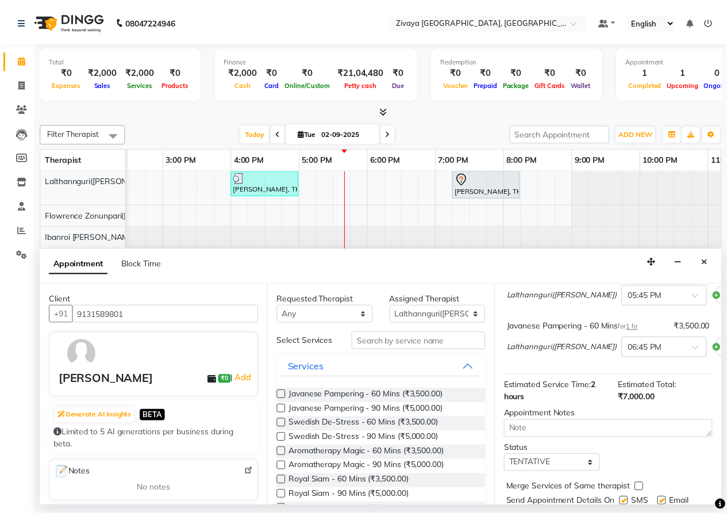
scroll to position [152, 0]
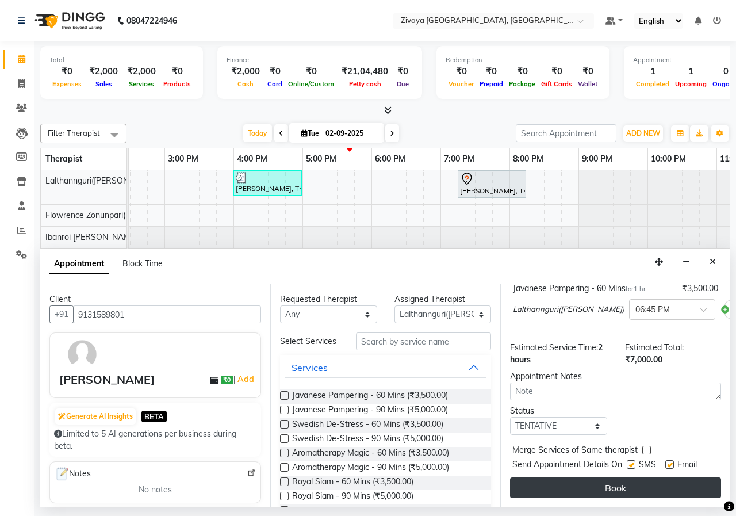
click at [611, 478] on button "Book" at bounding box center [615, 487] width 211 height 21
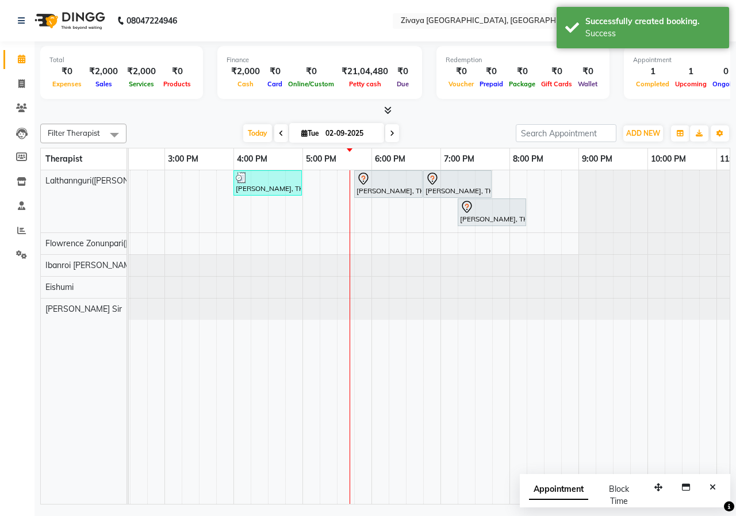
click at [547, 490] on span "Appointment" at bounding box center [558, 489] width 59 height 21
select select "tentative"
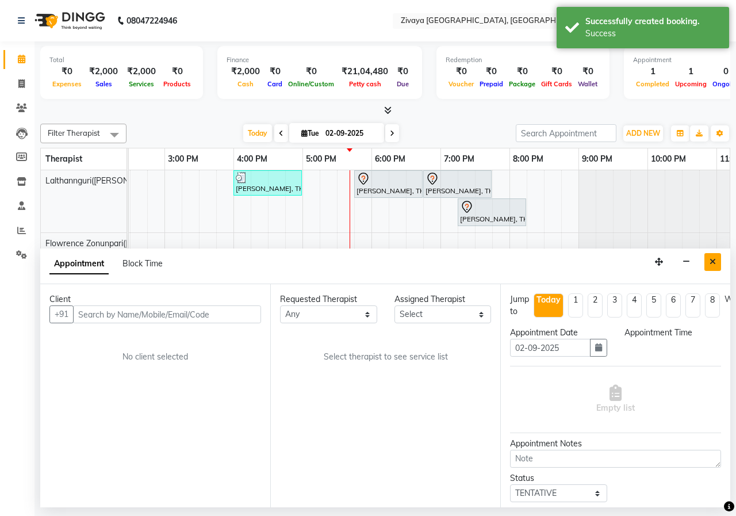
click at [711, 267] on button "Close" at bounding box center [712, 262] width 17 height 18
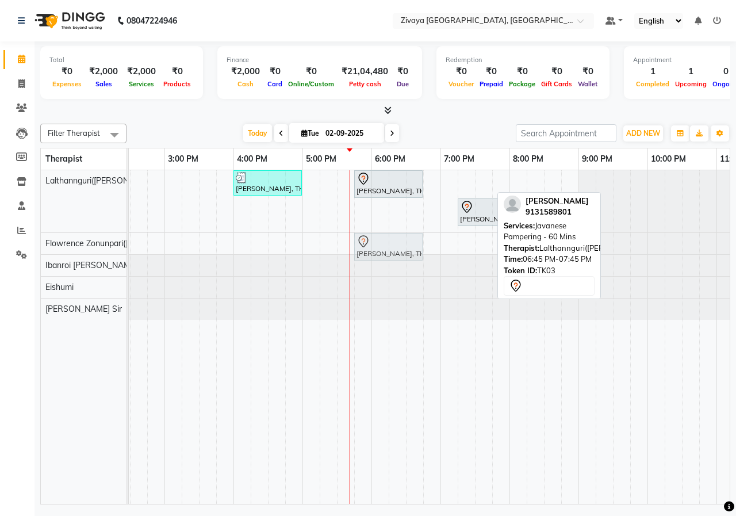
drag, startPoint x: 464, startPoint y: 181, endPoint x: 397, endPoint y: 239, distance: 88.9
click at [397, 239] on tbody "[PERSON_NAME], TK01, 04:00 PM-05:00 PM, Javanese Pampering - 60 Mins [PERSON_NA…" at bounding box center [234, 244] width 1104 height 149
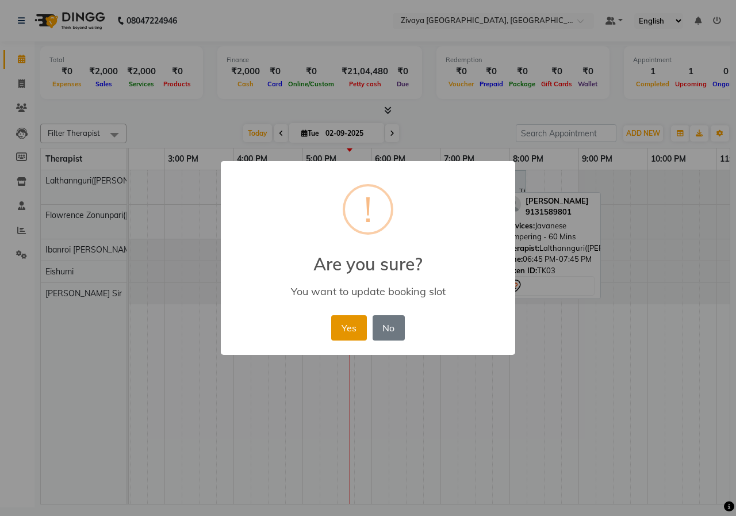
click at [349, 321] on button "Yes" at bounding box center [348, 327] width 35 height 25
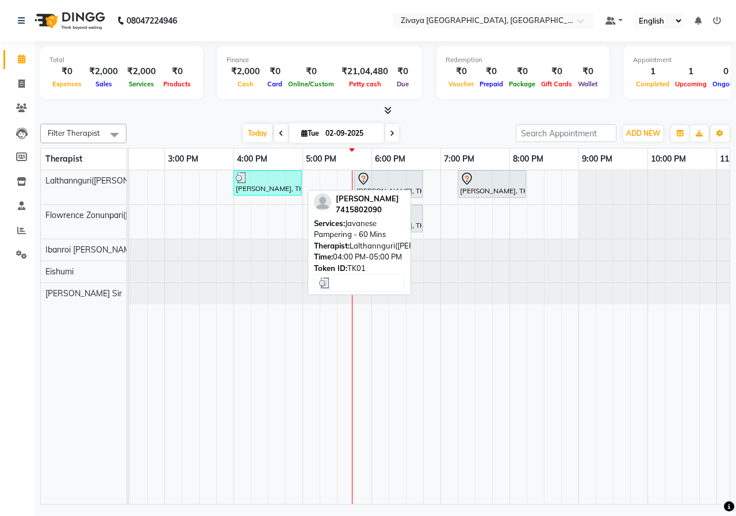
click at [259, 186] on div "[PERSON_NAME], TK01, 04:00 PM-05:00 PM, Javanese Pampering - 60 Mins" at bounding box center [268, 183] width 66 height 22
click at [277, 178] on div at bounding box center [268, 177] width 64 height 11
select select "3"
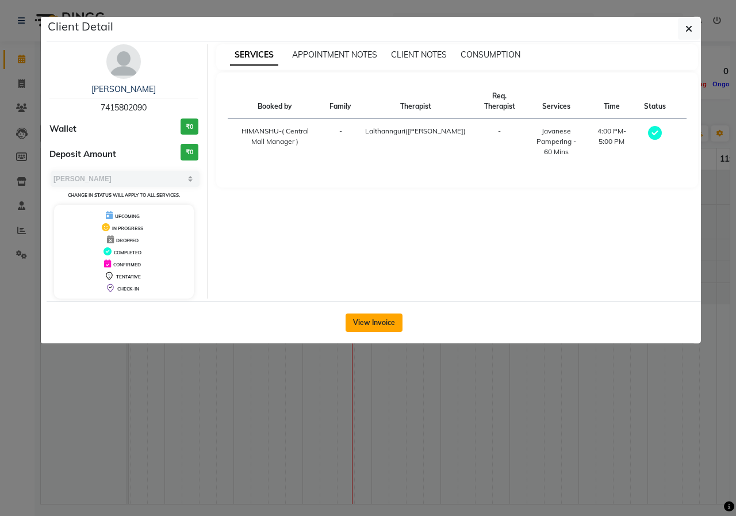
click at [371, 323] on button "View Invoice" at bounding box center [374, 322] width 57 height 18
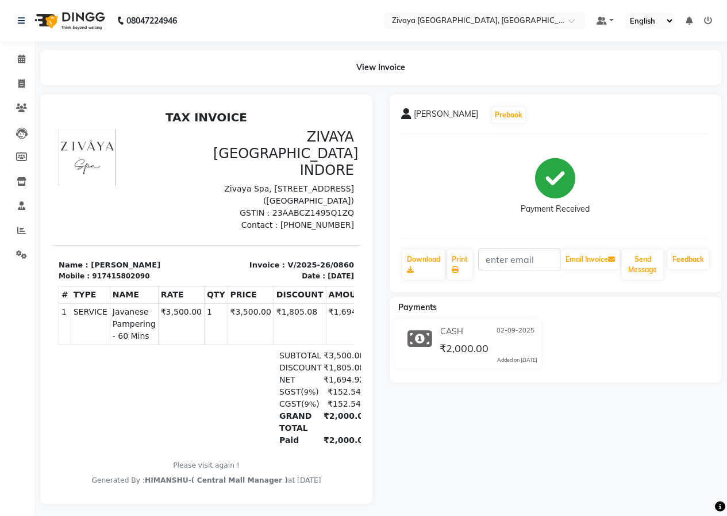
click at [68, 17] on img at bounding box center [68, 21] width 79 height 32
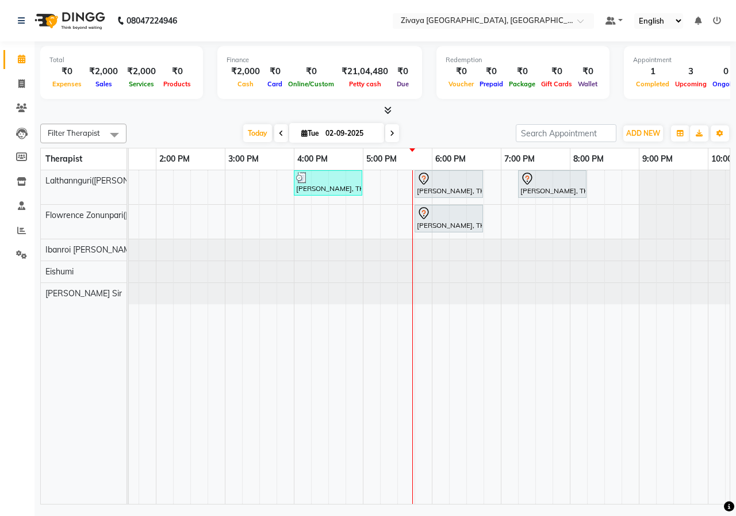
scroll to position [0, 390]
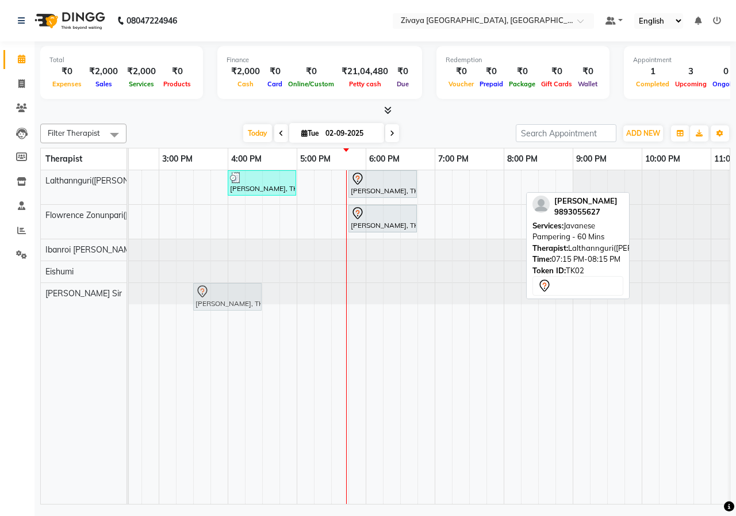
drag, startPoint x: 483, startPoint y: 185, endPoint x: 209, endPoint y: 297, distance: 296.2
click at [209, 297] on tbody "[PERSON_NAME], TK01, 04:00 PM-05:00 PM, Javanese Pampering - 60 Mins [PERSON_NA…" at bounding box center [228, 237] width 1104 height 134
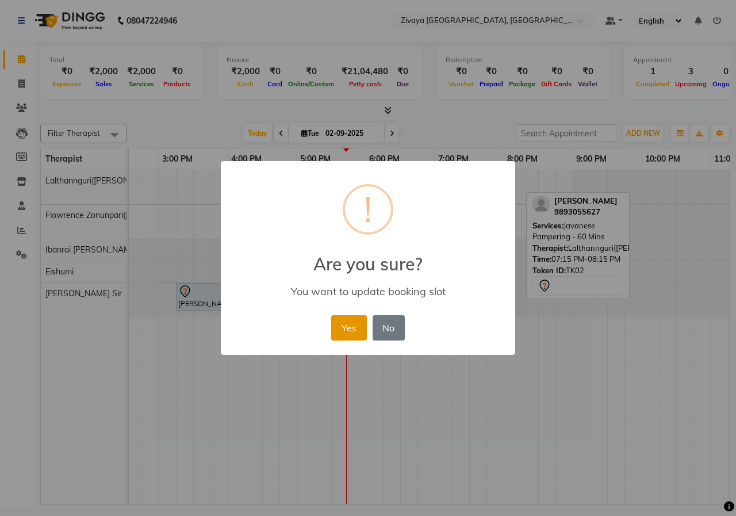
click at [354, 325] on button "Yes" at bounding box center [348, 327] width 35 height 25
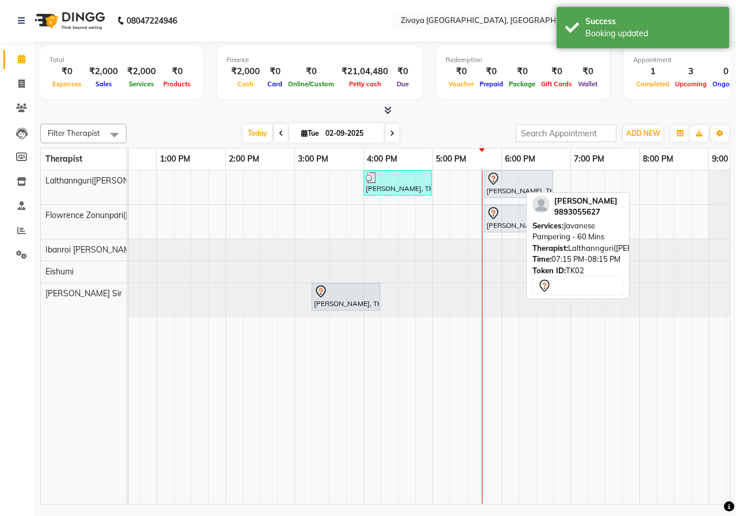
scroll to position [0, 0]
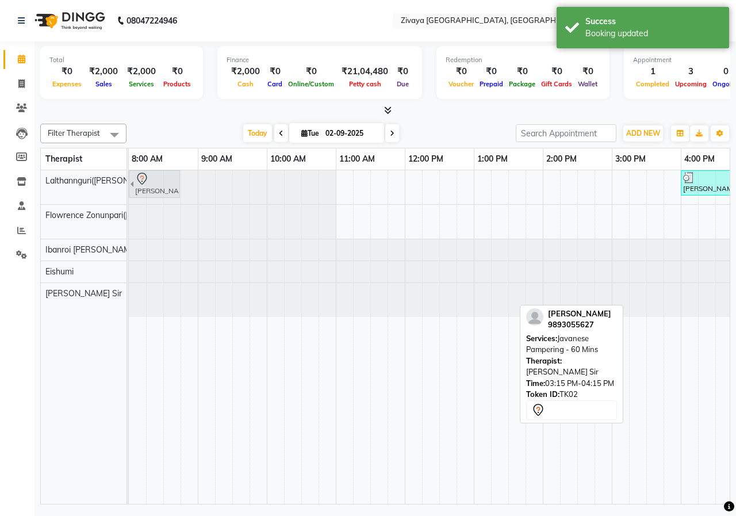
drag, startPoint x: 652, startPoint y: 297, endPoint x: 137, endPoint y: 181, distance: 528.0
click at [133, 177] on tbody "[PERSON_NAME], TK01, 04:00 PM-05:00 PM, Javanese Pampering - 60 Mins [PERSON_NA…" at bounding box center [681, 243] width 1104 height 147
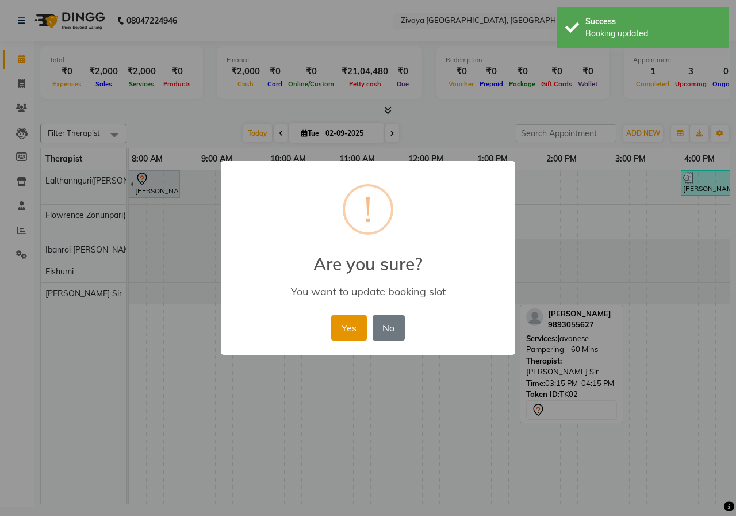
click at [356, 317] on button "Yes" at bounding box center [348, 327] width 35 height 25
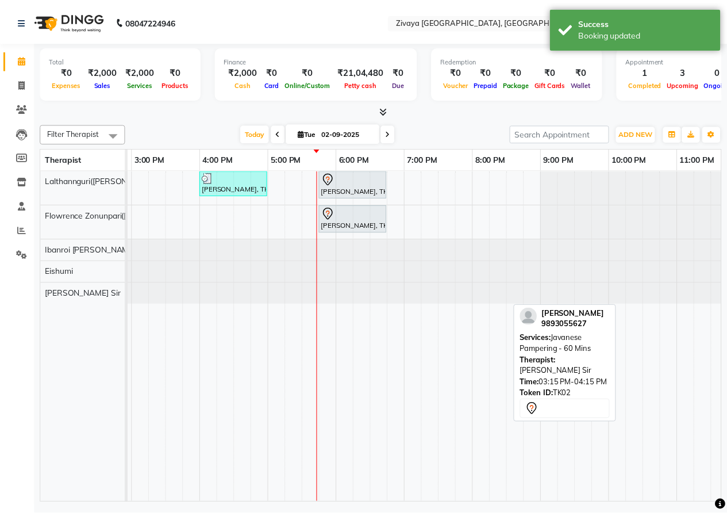
scroll to position [0, 503]
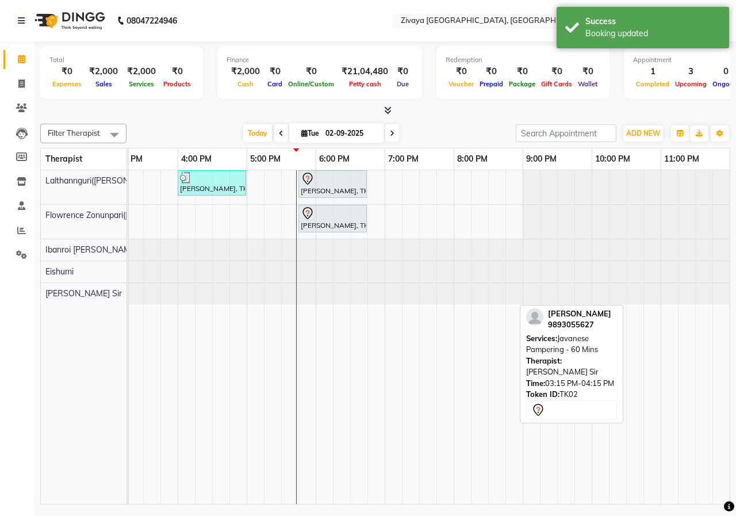
click at [466, 126] on div "[DATE] [DATE]" at bounding box center [321, 133] width 378 height 17
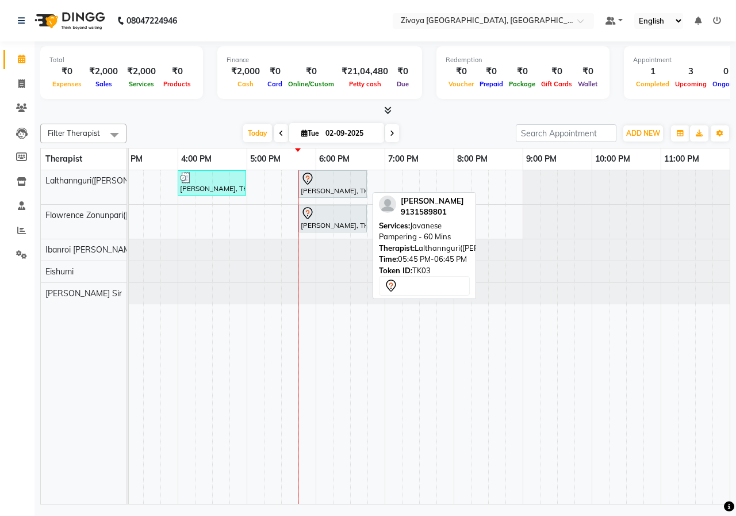
click at [322, 183] on div at bounding box center [333, 179] width 64 height 14
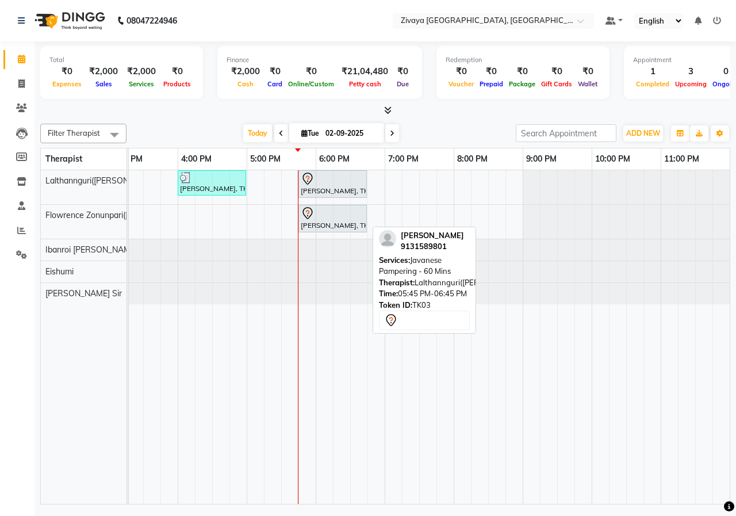
click at [328, 194] on div "[PERSON_NAME], TK03, 05:45 PM-06:45 PM, Javanese Pampering - 60 Mins" at bounding box center [333, 184] width 66 height 24
select select "7"
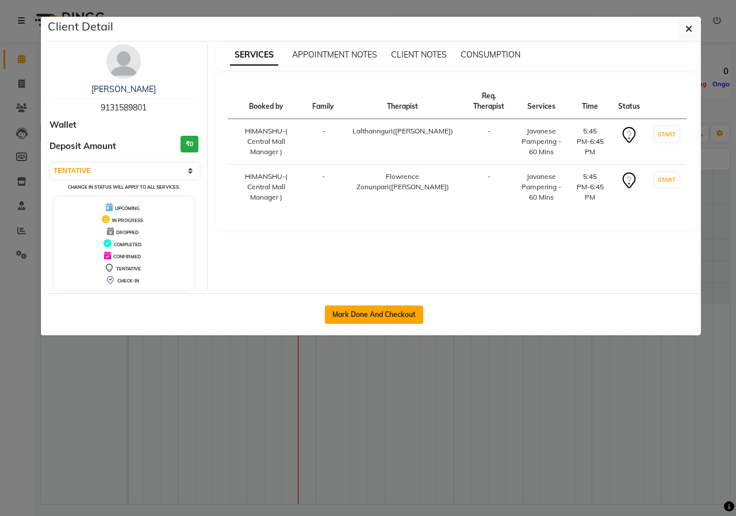
click at [366, 307] on button "Mark Done And Checkout" at bounding box center [374, 314] width 98 height 18
select select "service"
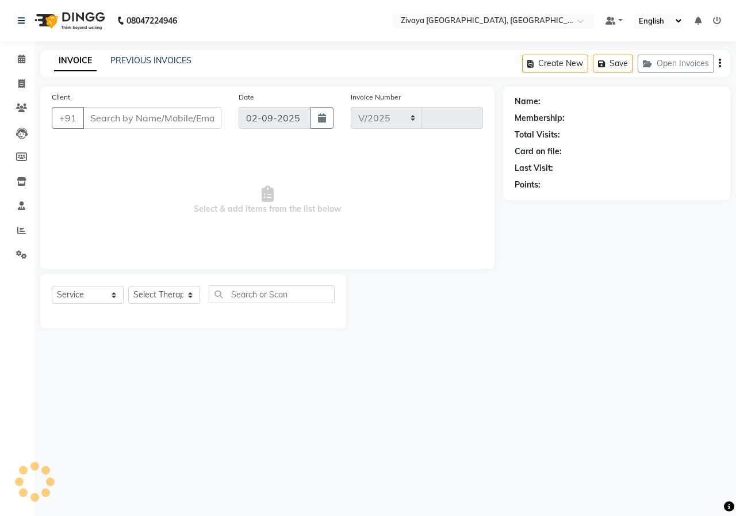
select select "6509"
type input "0861"
type input "9131589801"
select select "49516"
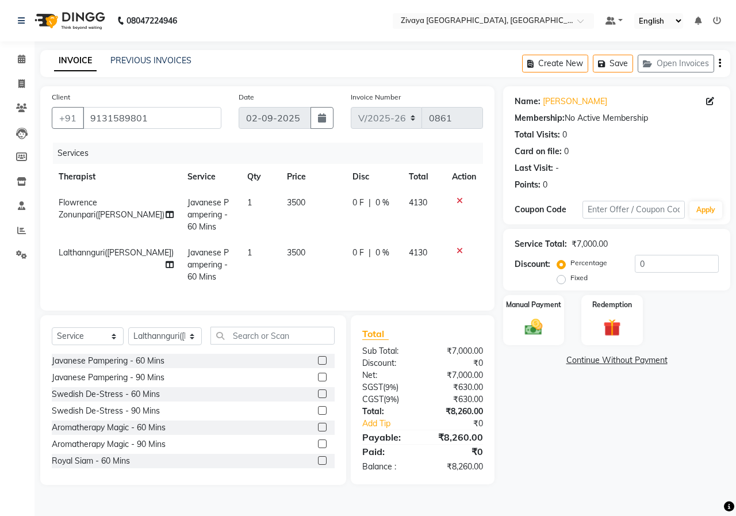
click at [570, 279] on label "Fixed" at bounding box center [578, 277] width 17 height 10
click at [561, 279] on input "Fixed" at bounding box center [563, 278] width 8 height 8
radio input "true"
click at [656, 264] on input "0" at bounding box center [677, 264] width 84 height 18
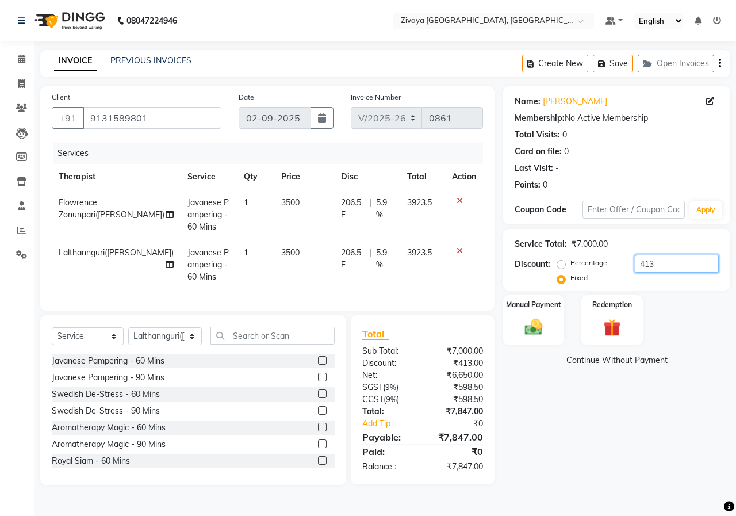
type input "4130"
click at [671, 257] on input "4130" at bounding box center [677, 264] width 84 height 18
type input "4260"
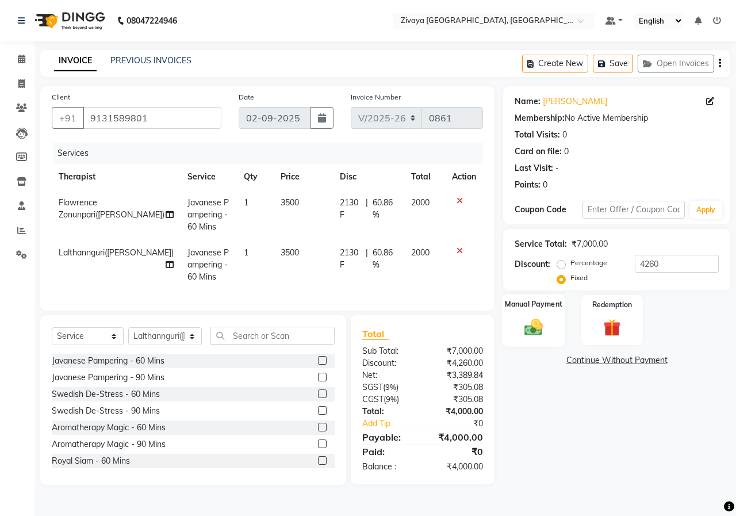
click at [545, 324] on img at bounding box center [534, 326] width 30 height 21
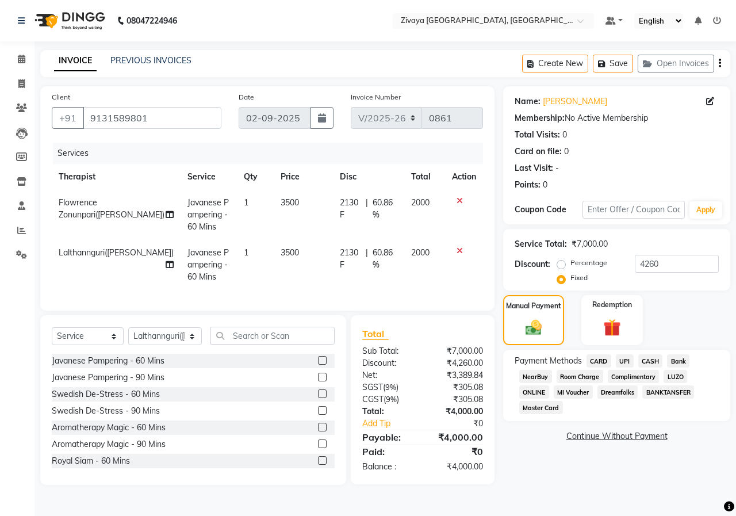
click at [648, 362] on span "CASH" at bounding box center [650, 360] width 25 height 13
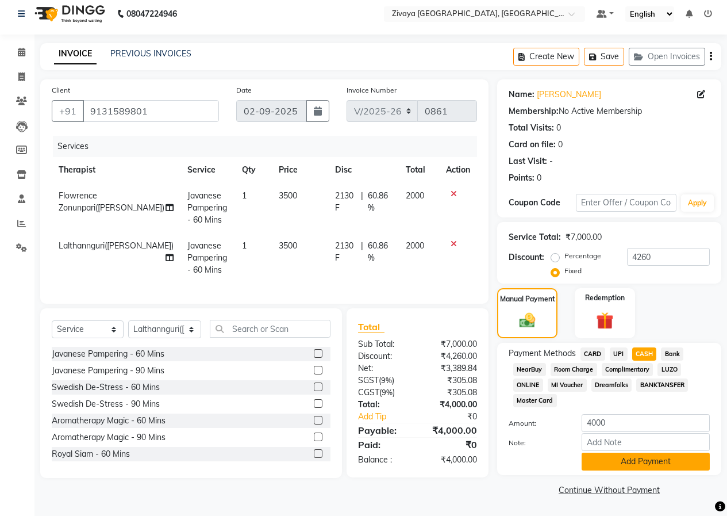
click at [659, 463] on button "Add Payment" at bounding box center [646, 461] width 128 height 18
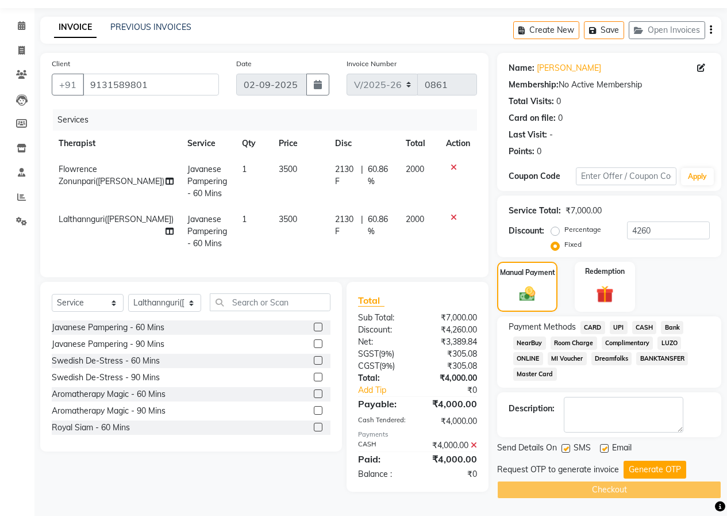
click at [662, 470] on button "Generate OTP" at bounding box center [655, 469] width 63 height 18
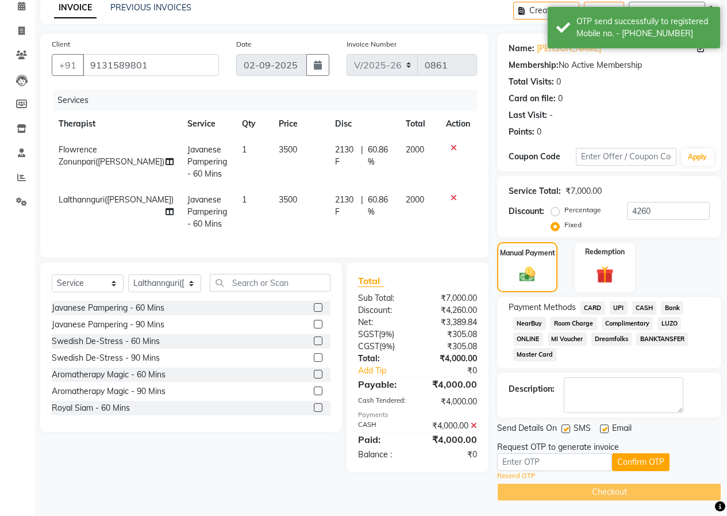
scroll to position [55, 0]
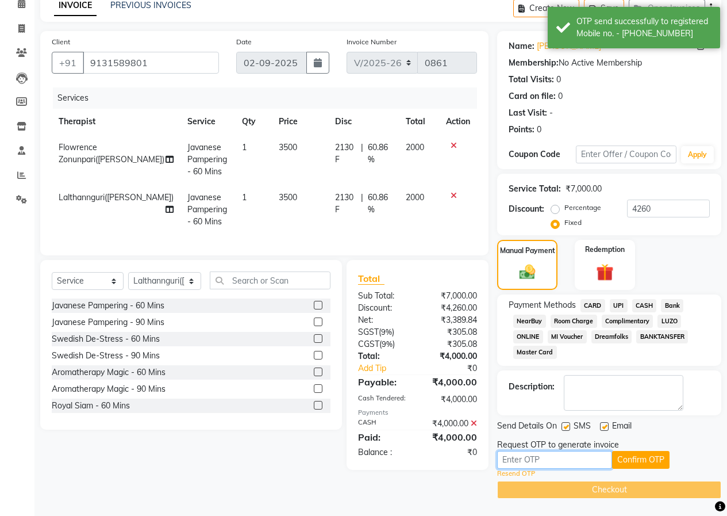
click at [585, 460] on input "text" at bounding box center [554, 460] width 115 height 18
click at [595, 457] on input "text" at bounding box center [554, 460] width 115 height 18
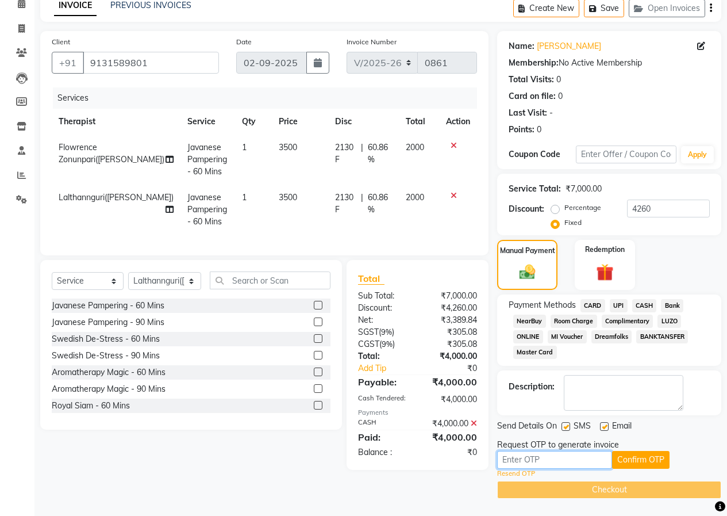
click at [595, 465] on input "text" at bounding box center [554, 460] width 115 height 18
click at [593, 462] on input "text" at bounding box center [554, 460] width 115 height 18
click at [623, 465] on button "Confirm OTP" at bounding box center [640, 460] width 57 height 18
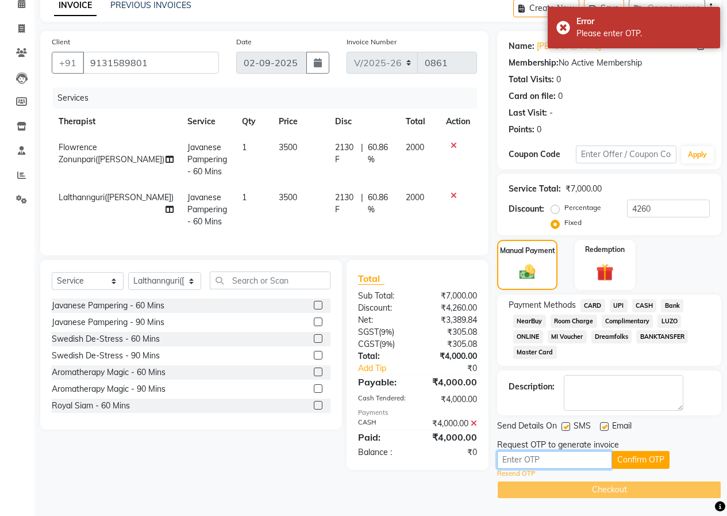
click at [598, 465] on input "text" at bounding box center [554, 460] width 115 height 18
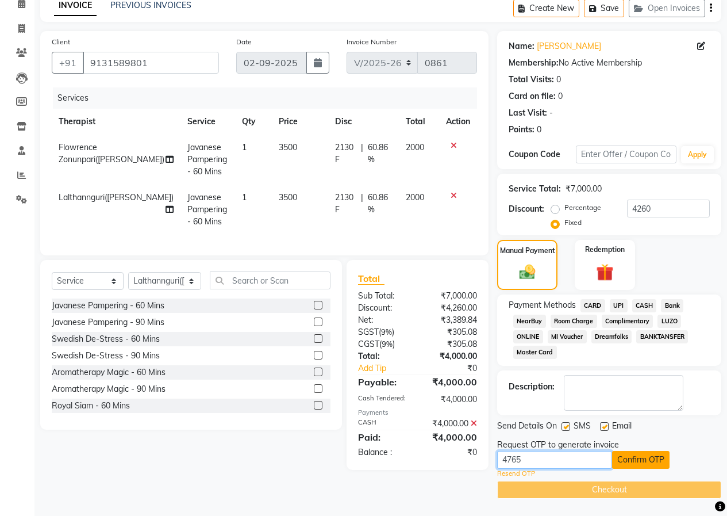
type input "4765"
click at [668, 456] on button "Confirm OTP" at bounding box center [640, 460] width 57 height 18
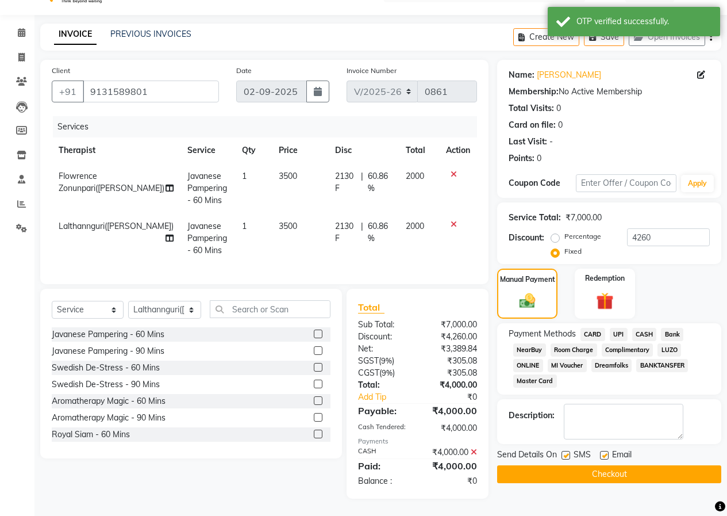
click at [636, 473] on button "Checkout" at bounding box center [609, 474] width 224 height 18
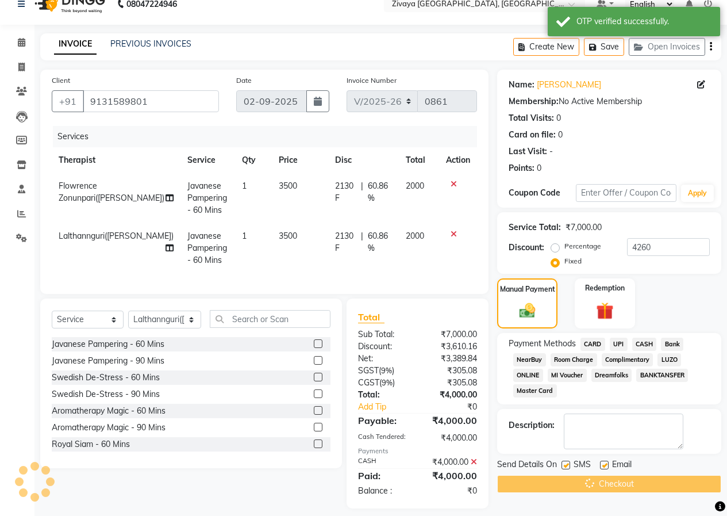
scroll to position [0, 0]
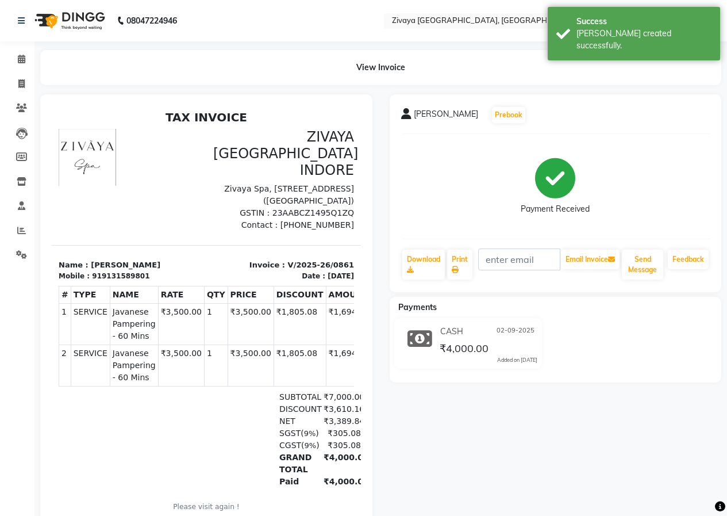
click at [90, 25] on img at bounding box center [68, 21] width 79 height 32
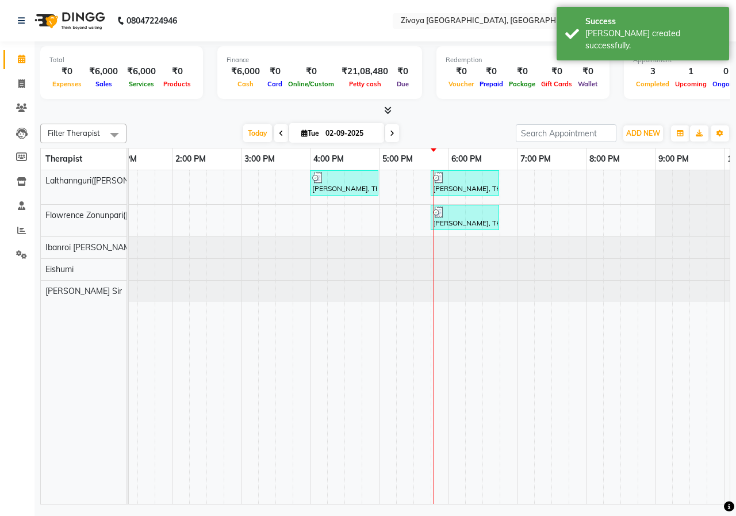
scroll to position [0, 424]
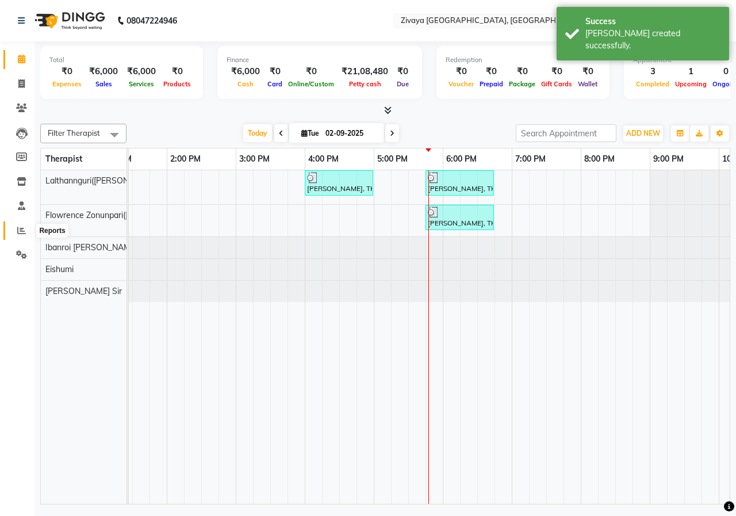
click at [20, 233] on icon at bounding box center [21, 230] width 9 height 9
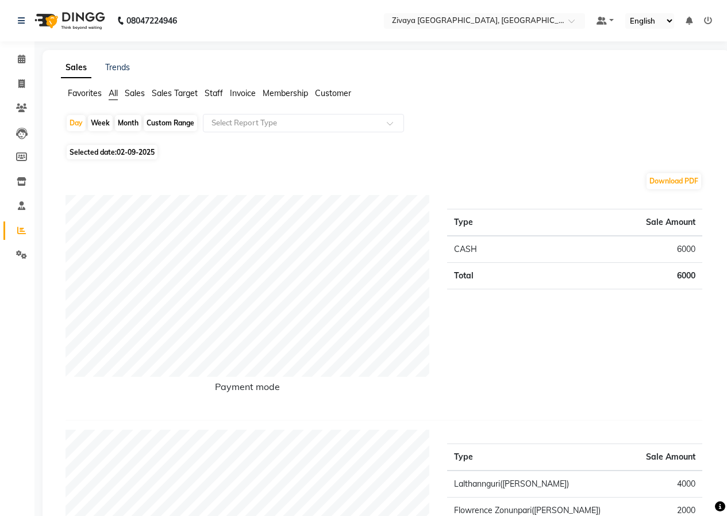
click at [76, 18] on img at bounding box center [68, 21] width 79 height 32
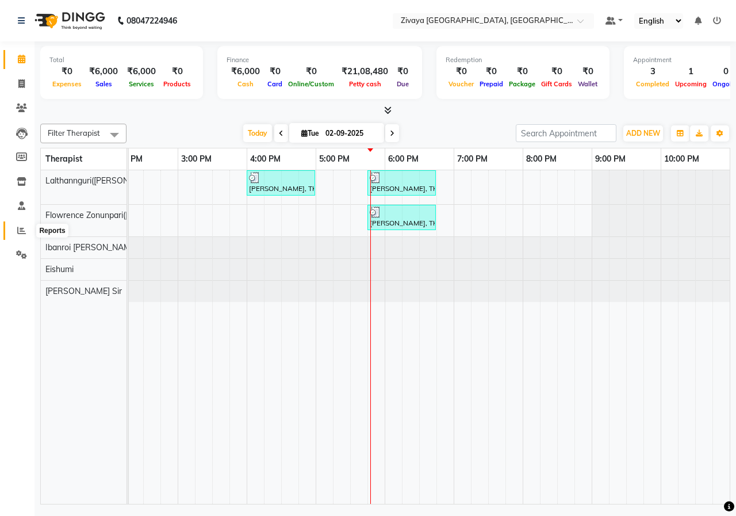
click at [23, 227] on icon at bounding box center [21, 230] width 9 height 9
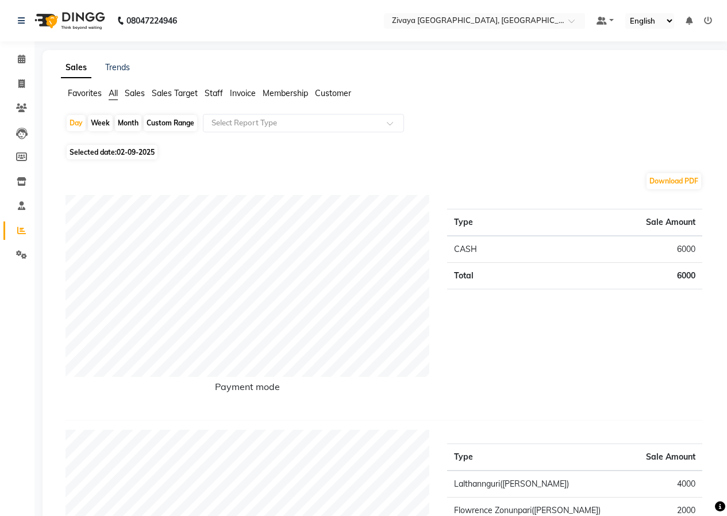
click at [84, 16] on img at bounding box center [68, 21] width 79 height 32
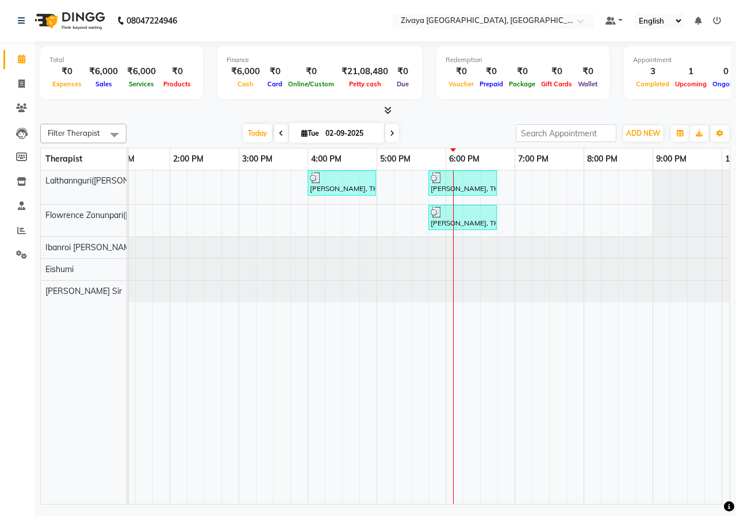
scroll to position [0, 430]
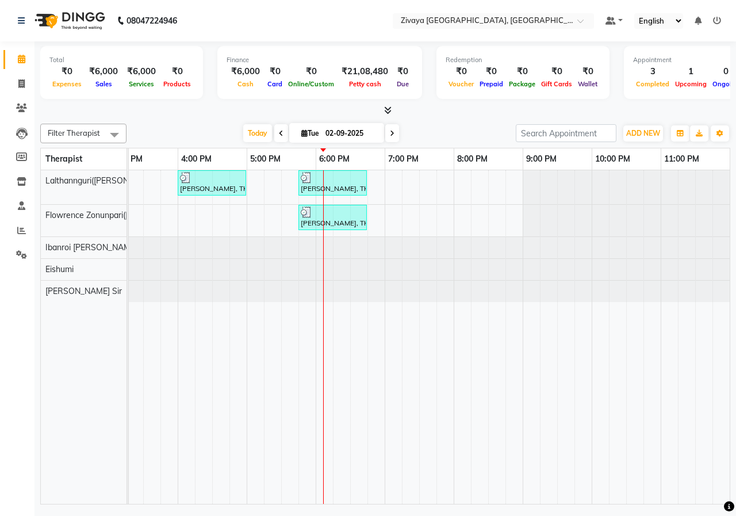
click at [411, 221] on div "[PERSON_NAME], TK02, 07:45 AM-08:45 AM, Javanese Pampering - 60 Mins [PERSON_NA…" at bounding box center [178, 336] width 1104 height 333
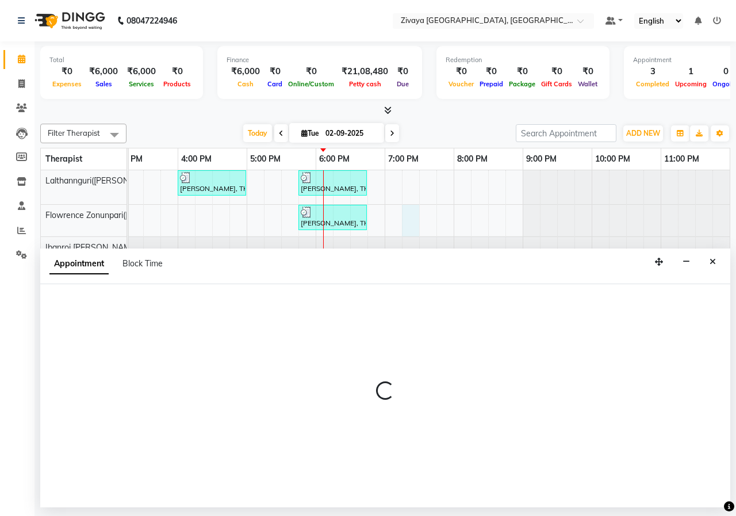
select select "49517"
select select "1155"
select select "tentative"
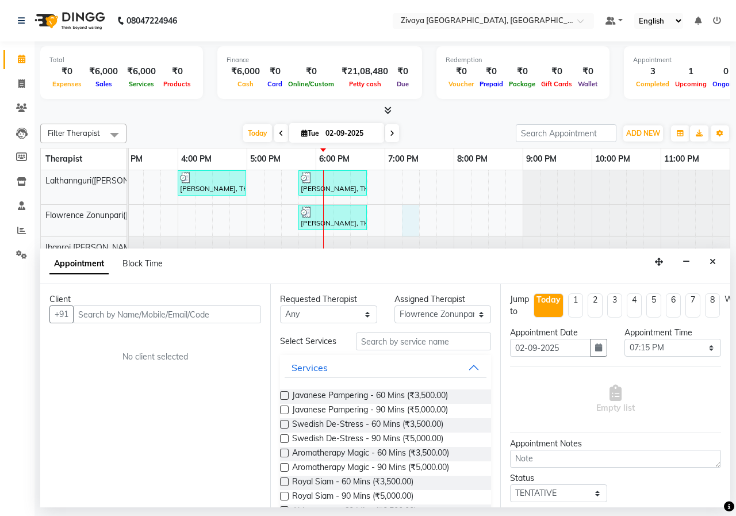
click at [231, 313] on input "text" at bounding box center [167, 314] width 188 height 18
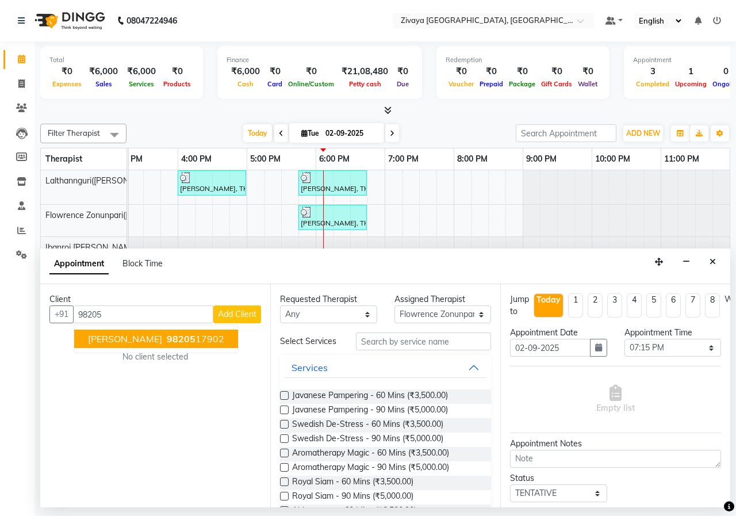
click at [190, 343] on ngb-highlight "98205 17902" at bounding box center [194, 338] width 60 height 11
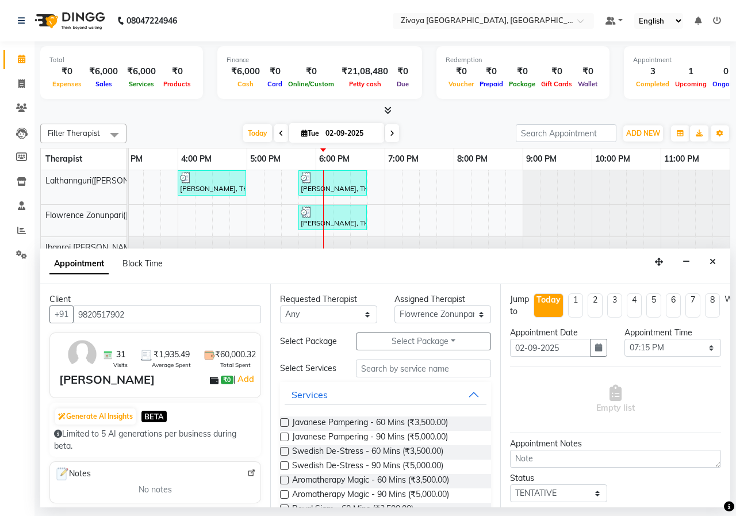
type input "9820517902"
click at [286, 427] on label at bounding box center [284, 422] width 9 height 9
click at [286, 427] on input "checkbox" at bounding box center [283, 423] width 7 height 7
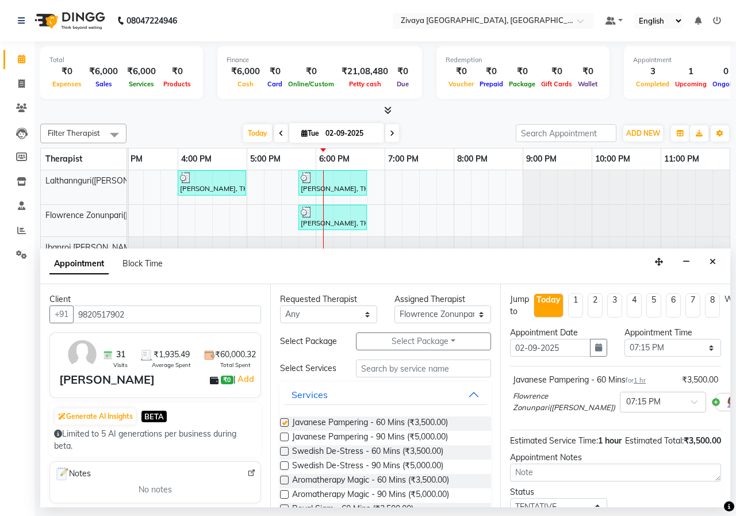
checkbox input "false"
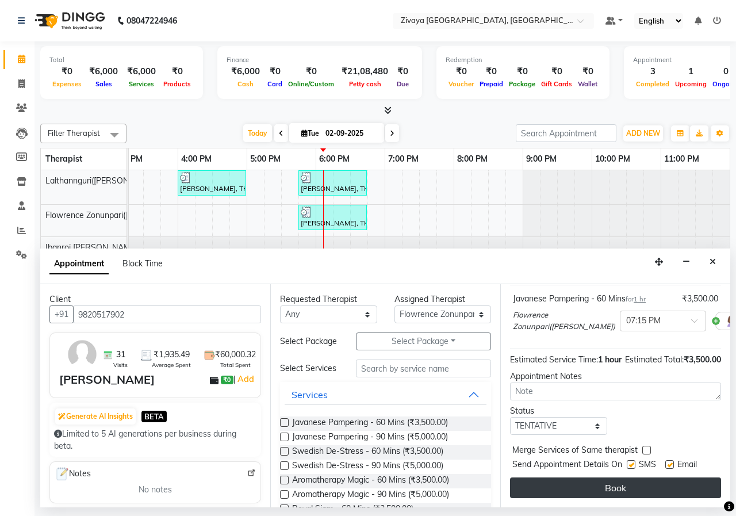
click at [609, 478] on button "Book" at bounding box center [615, 487] width 211 height 21
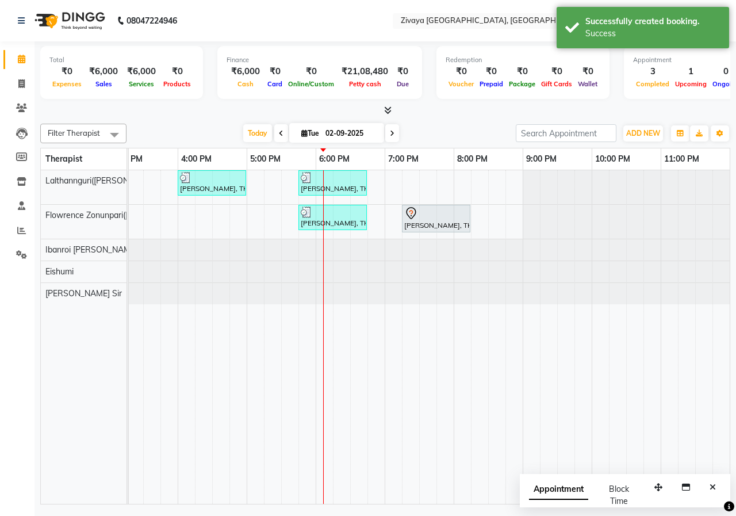
click at [549, 490] on span "Appointment" at bounding box center [558, 489] width 59 height 21
select select "tentative"
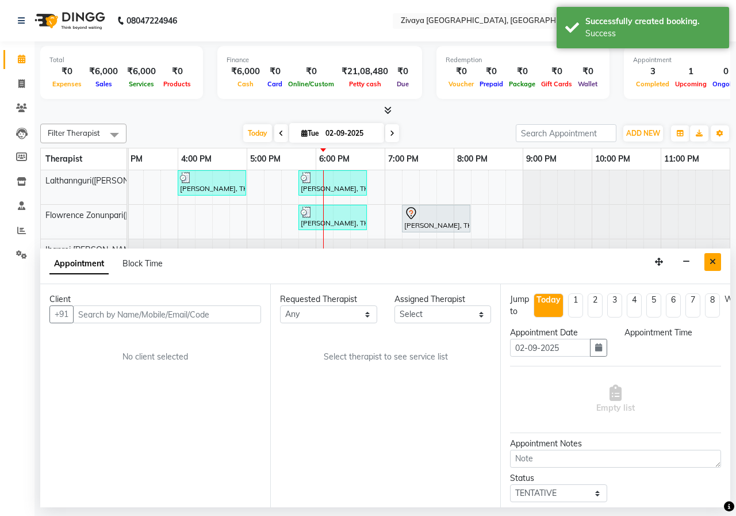
click at [712, 258] on icon "Close" at bounding box center [712, 262] width 6 height 8
